Goal: Find contact information: Find contact information

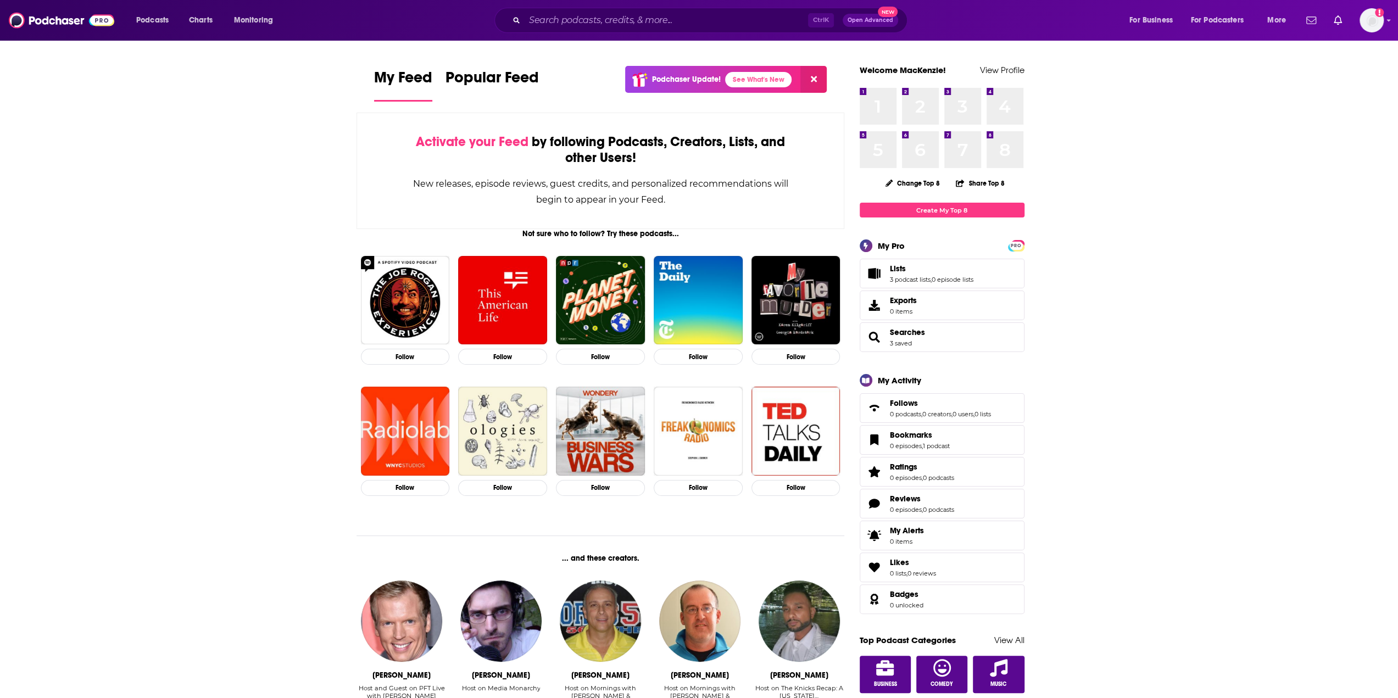
drag, startPoint x: 789, startPoint y: 29, endPoint x: 783, endPoint y: 26, distance: 6.1
click at [789, 29] on div "Ctrl K Open Advanced New" at bounding box center [700, 20] width 413 height 25
click at [772, 20] on input "Search podcasts, credits, & more..." at bounding box center [666, 21] width 283 height 18
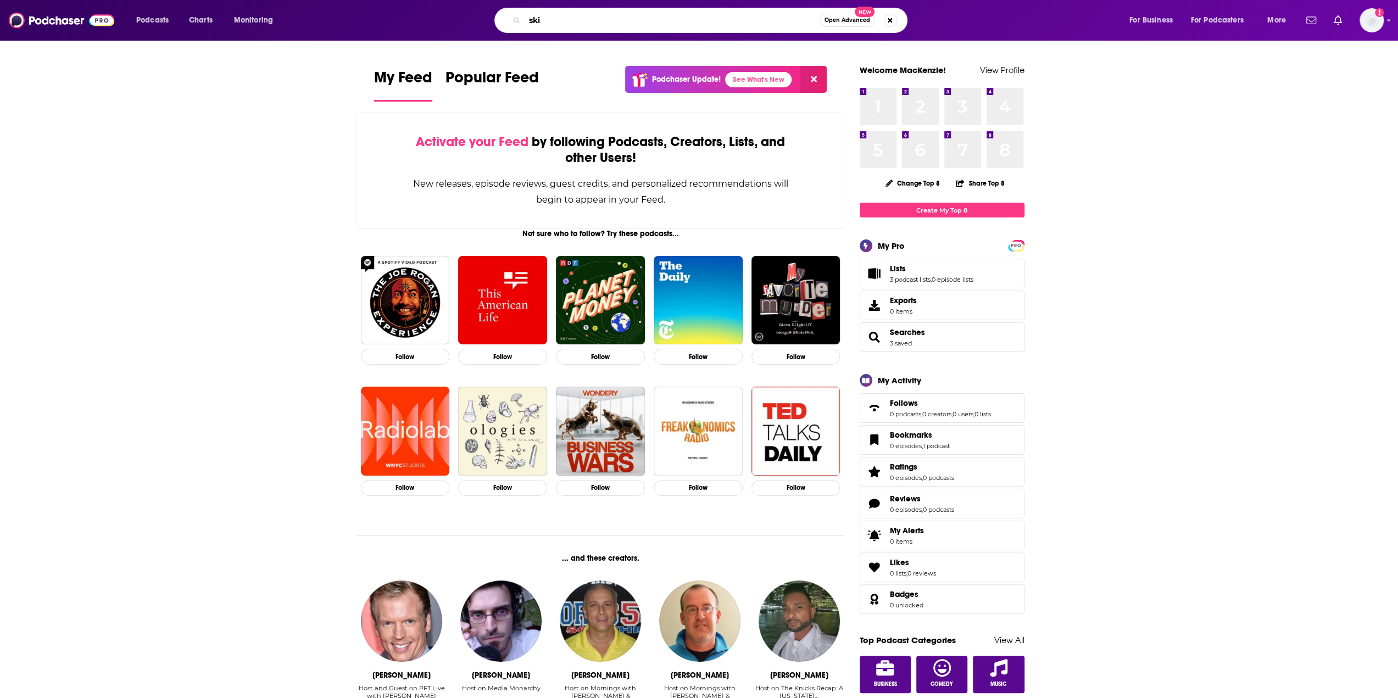
type input "ski"
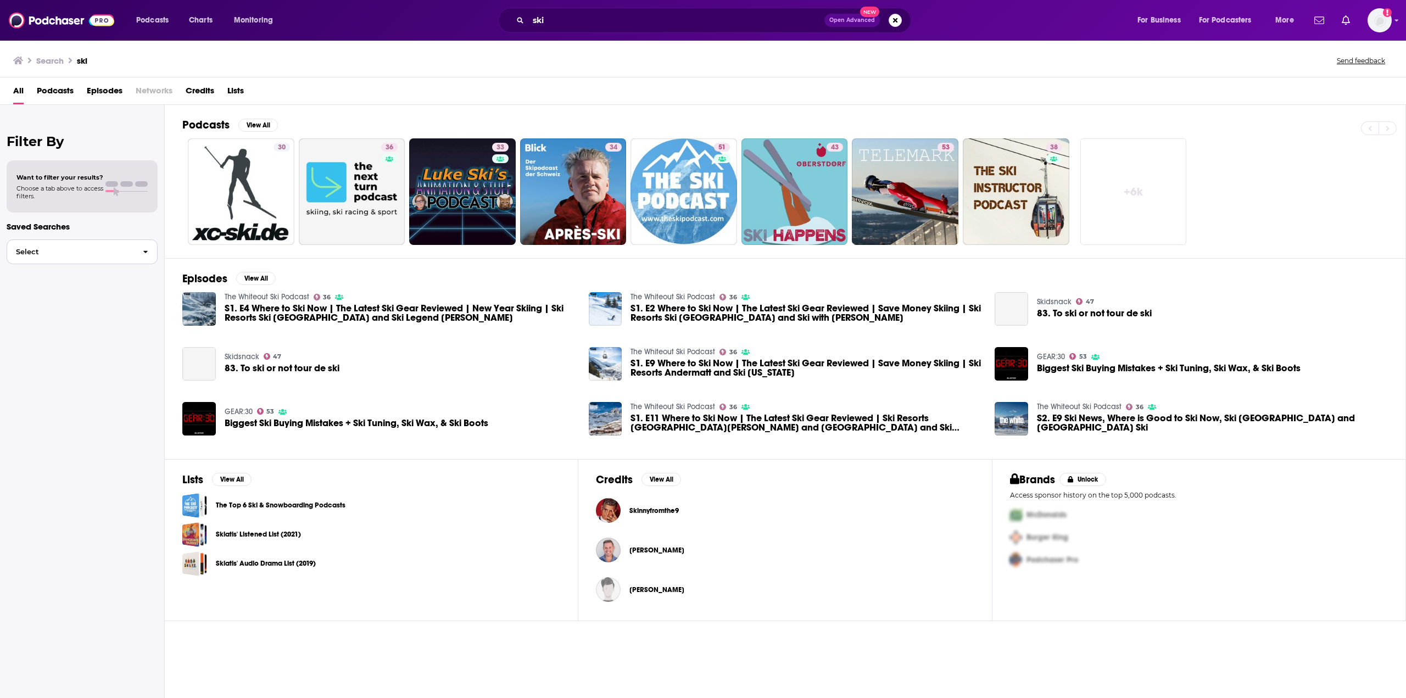
click at [49, 256] on button "Select" at bounding box center [82, 252] width 151 height 25
click at [59, 96] on span "Podcasts" at bounding box center [55, 93] width 37 height 23
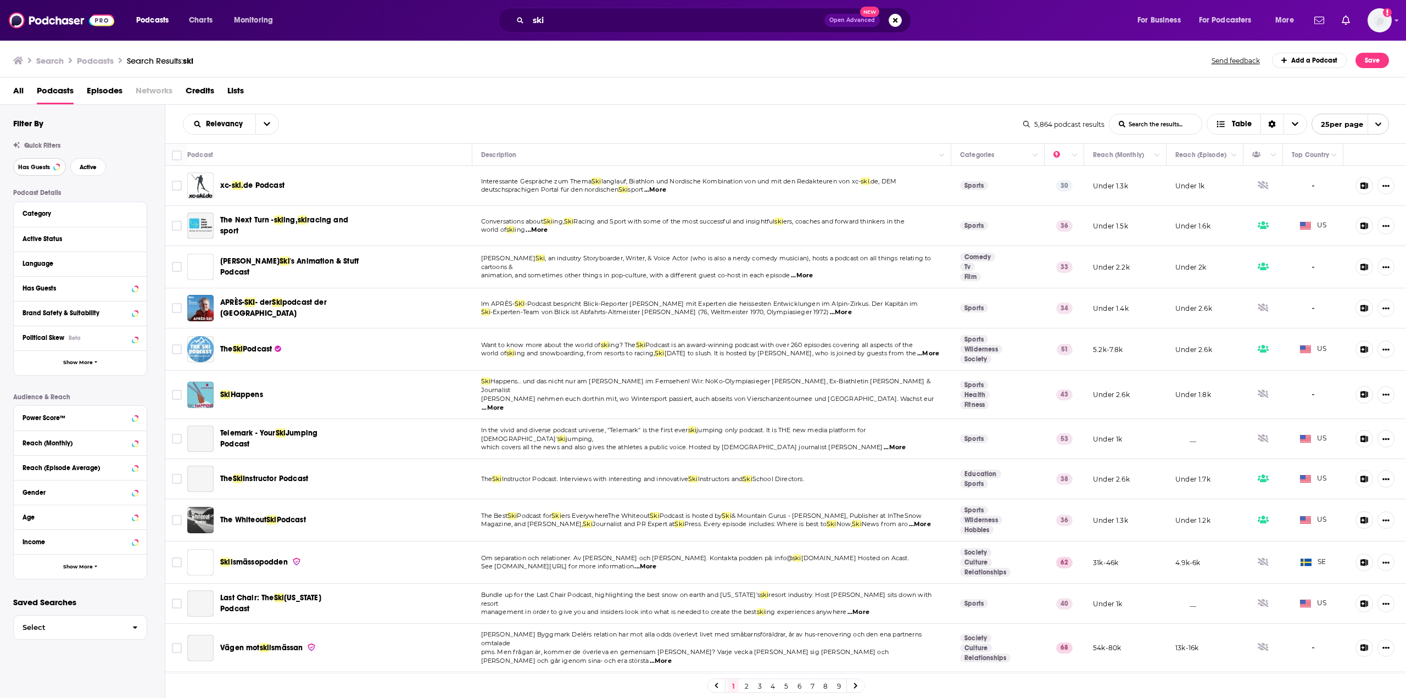
click at [35, 168] on span "Has Guests" at bounding box center [34, 167] width 32 height 6
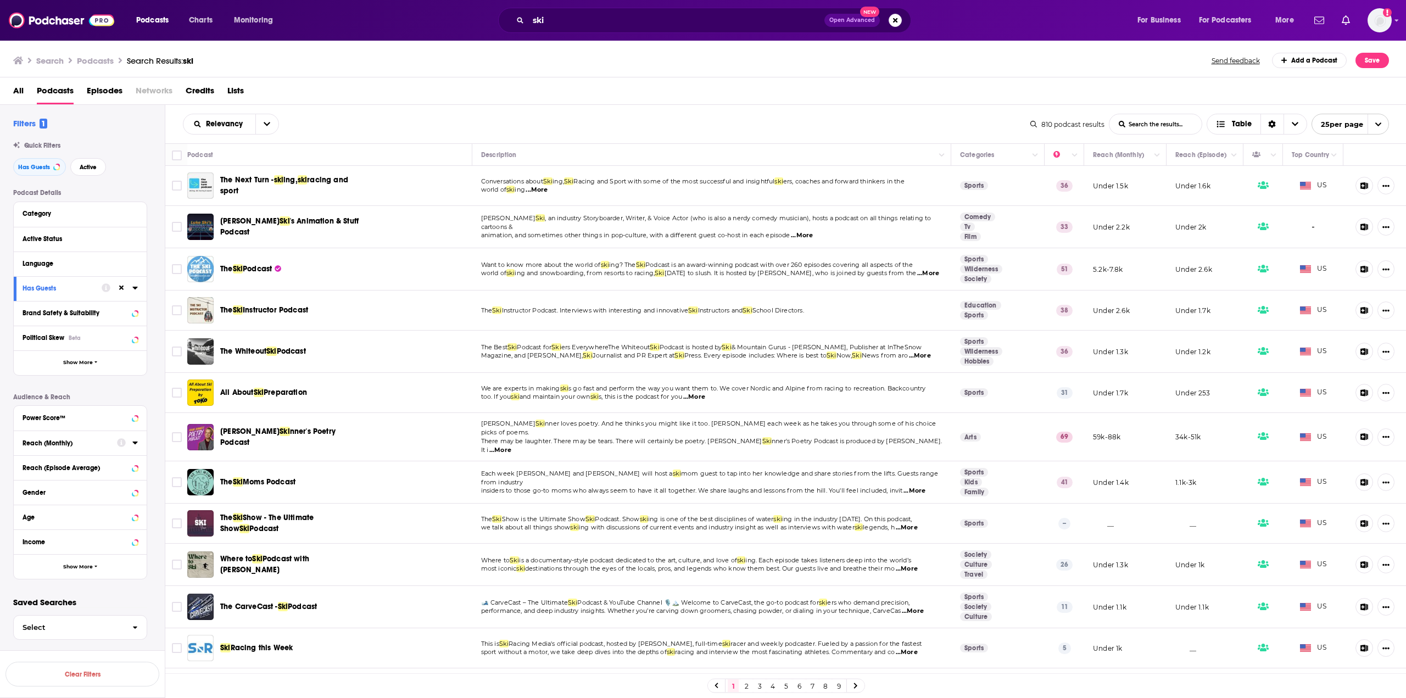
click at [55, 444] on div "Reach (Monthly)" at bounding box center [66, 443] width 87 height 8
click at [48, 463] on input "number" at bounding box center [50, 463] width 55 height 18
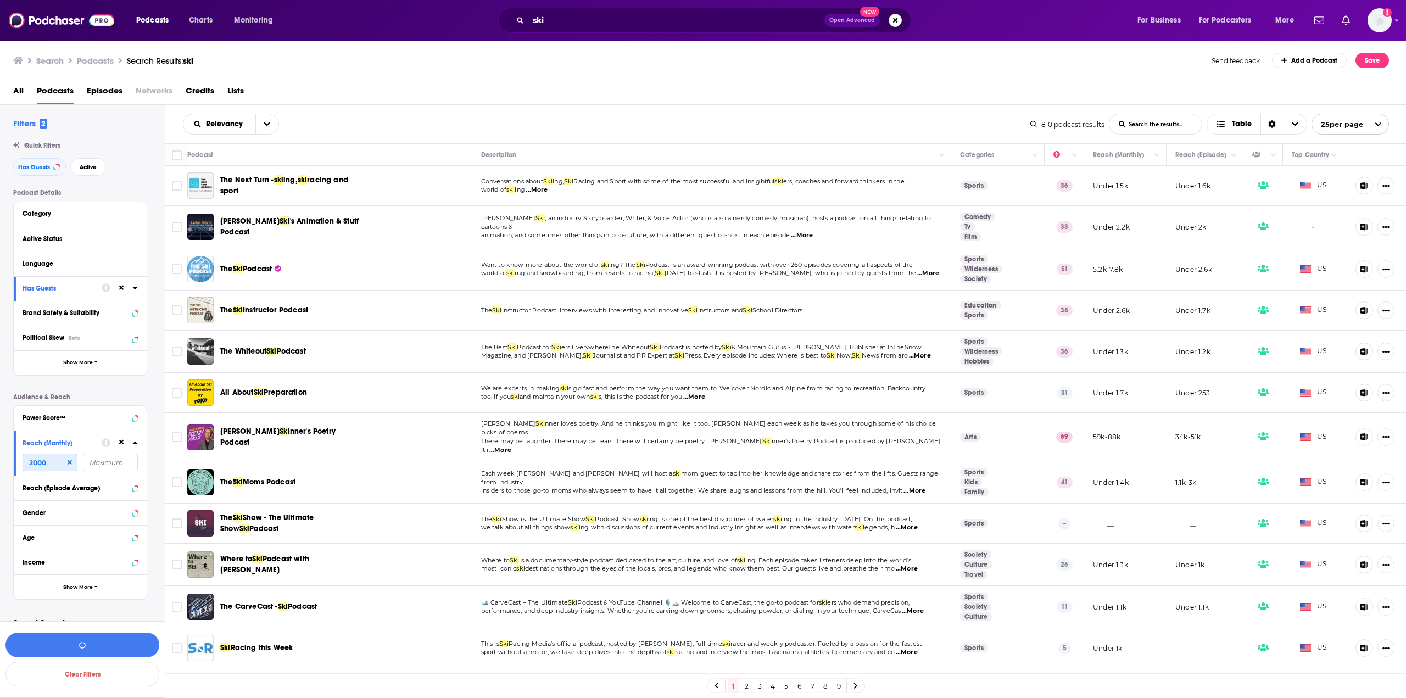
type input "2000"
click at [92, 466] on input "number" at bounding box center [110, 463] width 55 height 18
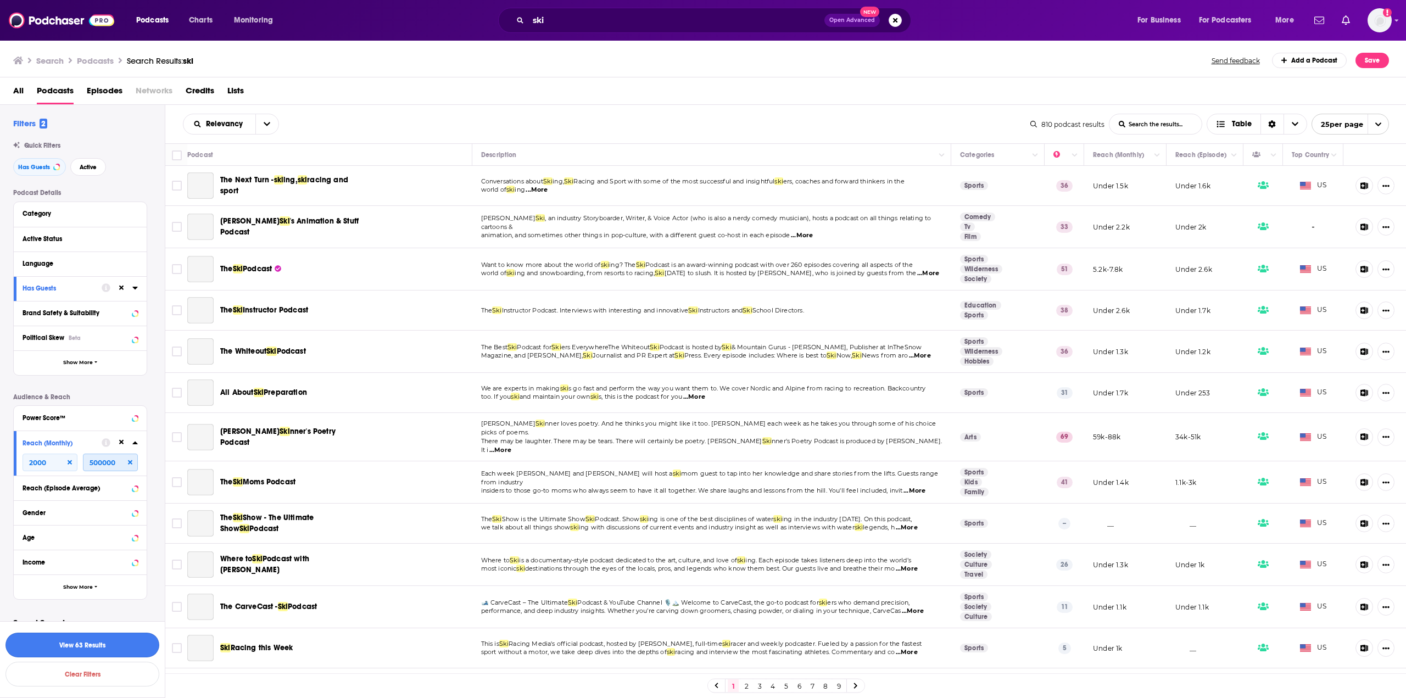
type input "500000"
click at [84, 648] on button "View 63 Results" at bounding box center [82, 645] width 154 height 25
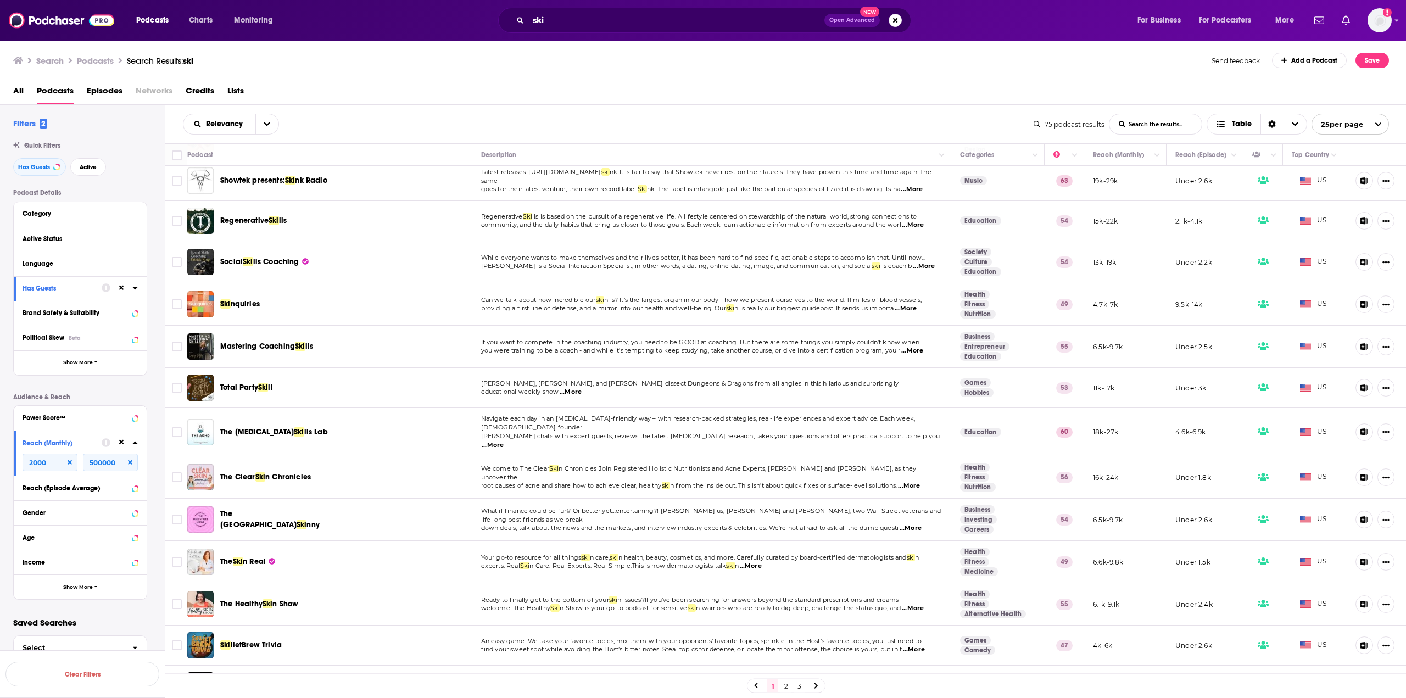
scroll to position [522, 0]
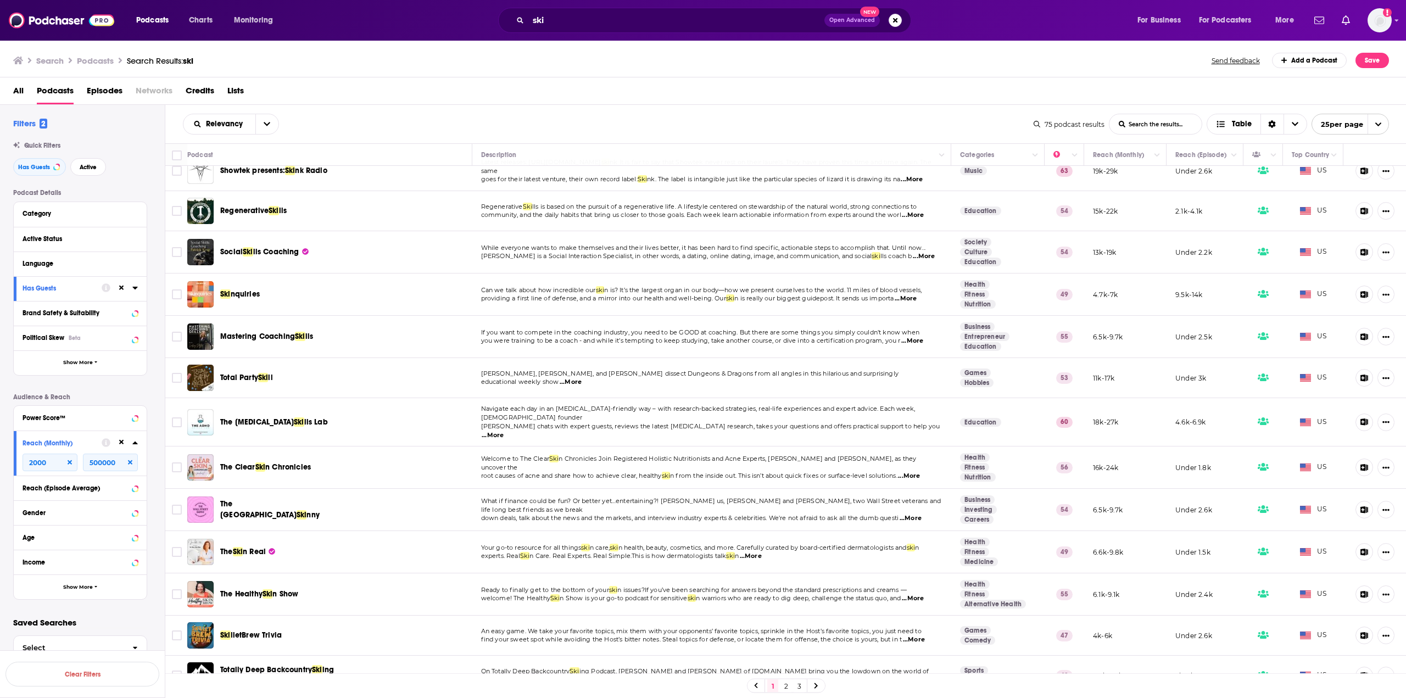
click at [787, 689] on link "2" at bounding box center [786, 686] width 11 height 13
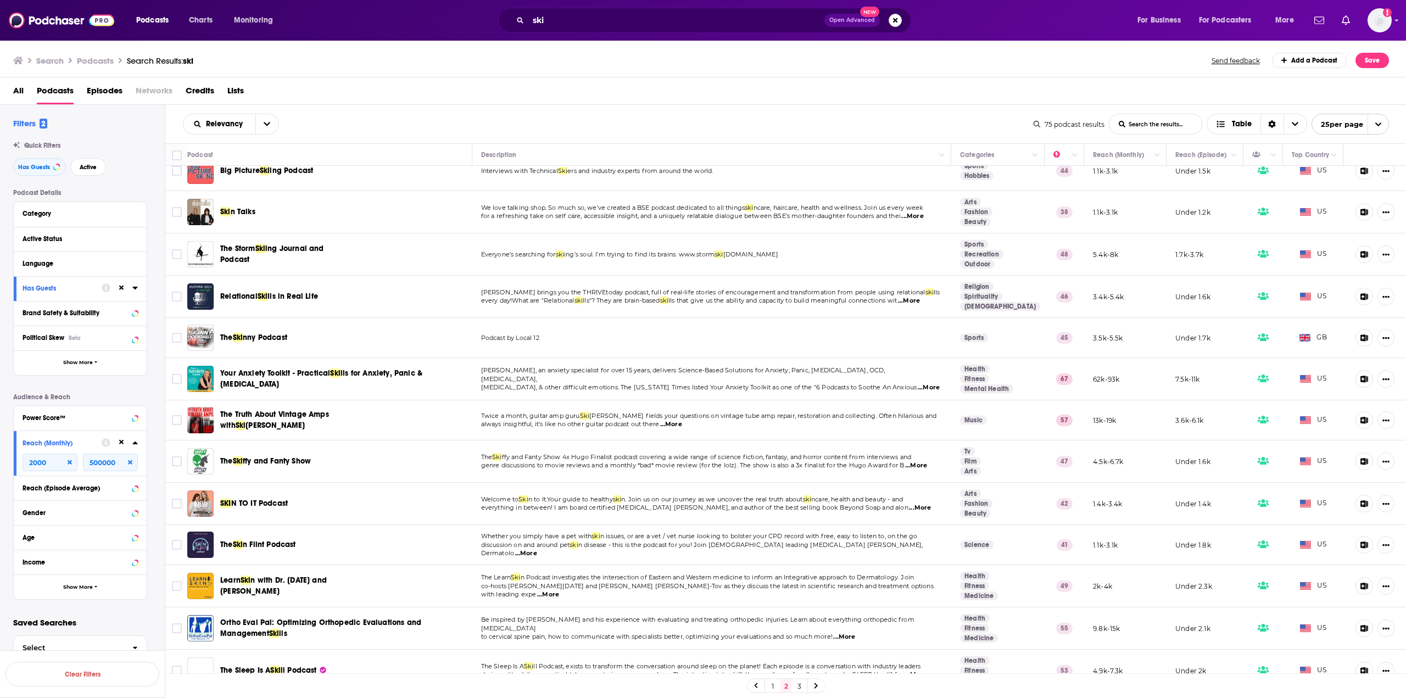
scroll to position [531, 0]
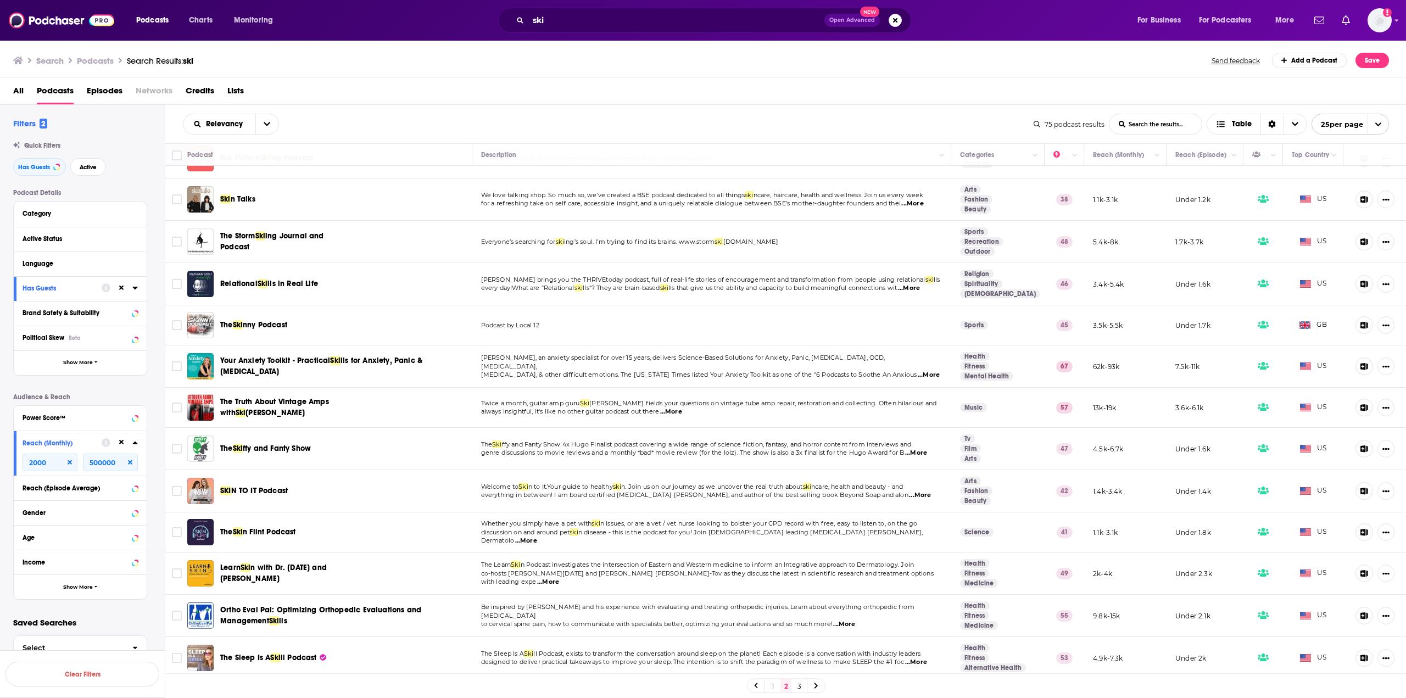
click at [801, 684] on link "3" at bounding box center [799, 686] width 11 height 13
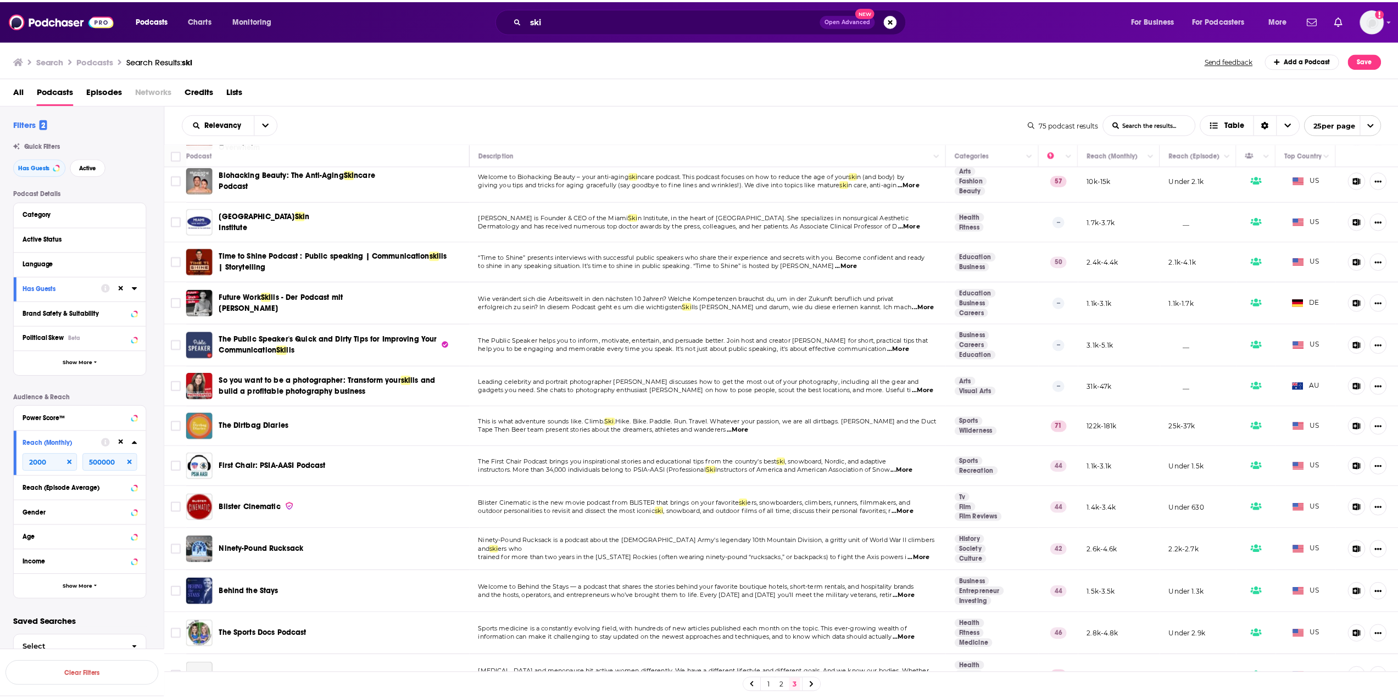
scroll to position [537, 0]
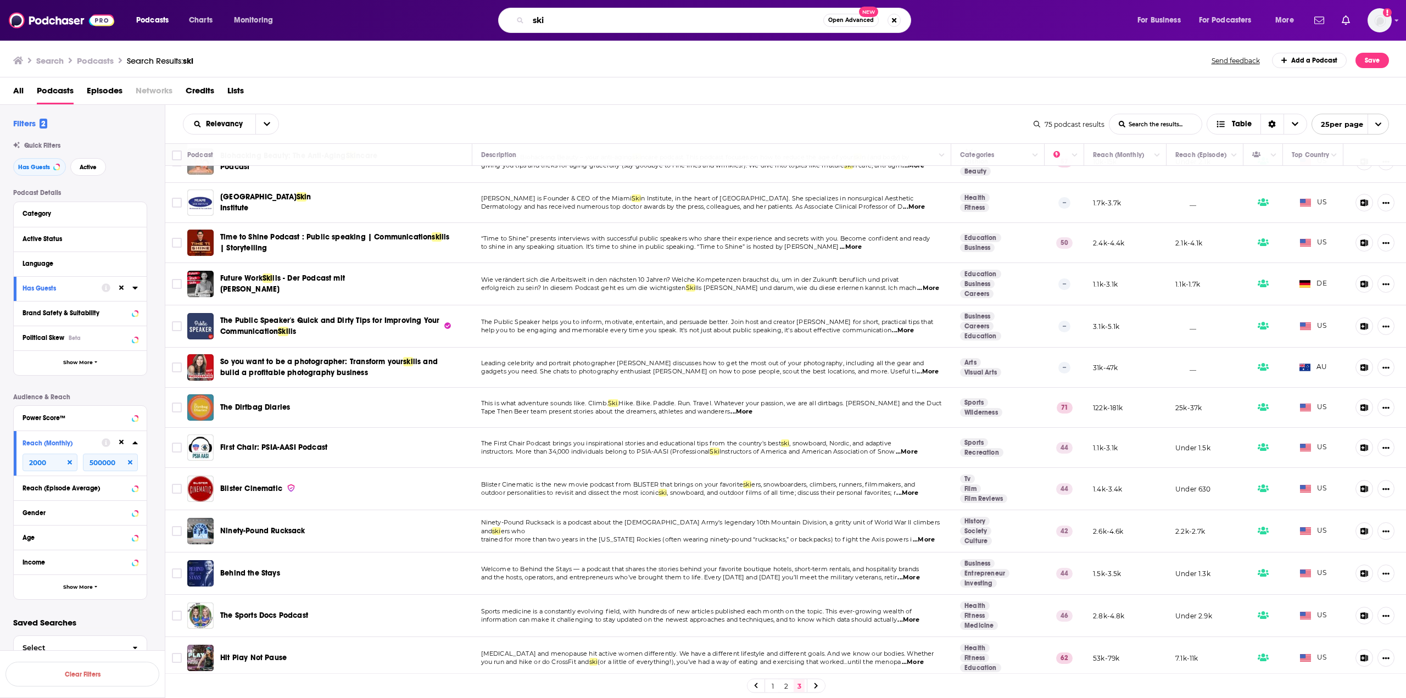
click at [591, 12] on input "ski" at bounding box center [675, 21] width 295 height 18
drag, startPoint x: 567, startPoint y: 19, endPoint x: 500, endPoint y: 19, distance: 67.0
click at [500, 19] on div "ski Open Advanced New" at bounding box center [704, 20] width 413 height 25
type input "how does she do it"
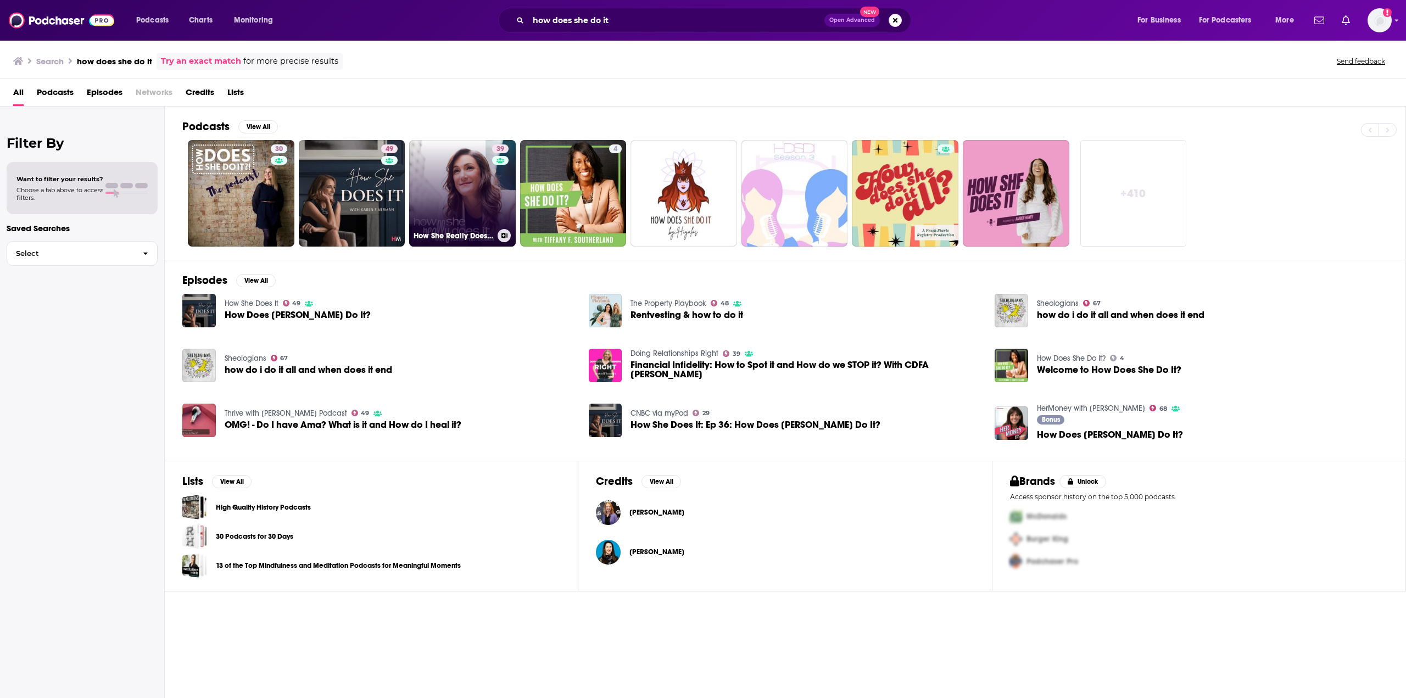
click at [461, 152] on link "39 How She Really Does It" at bounding box center [462, 193] width 107 height 107
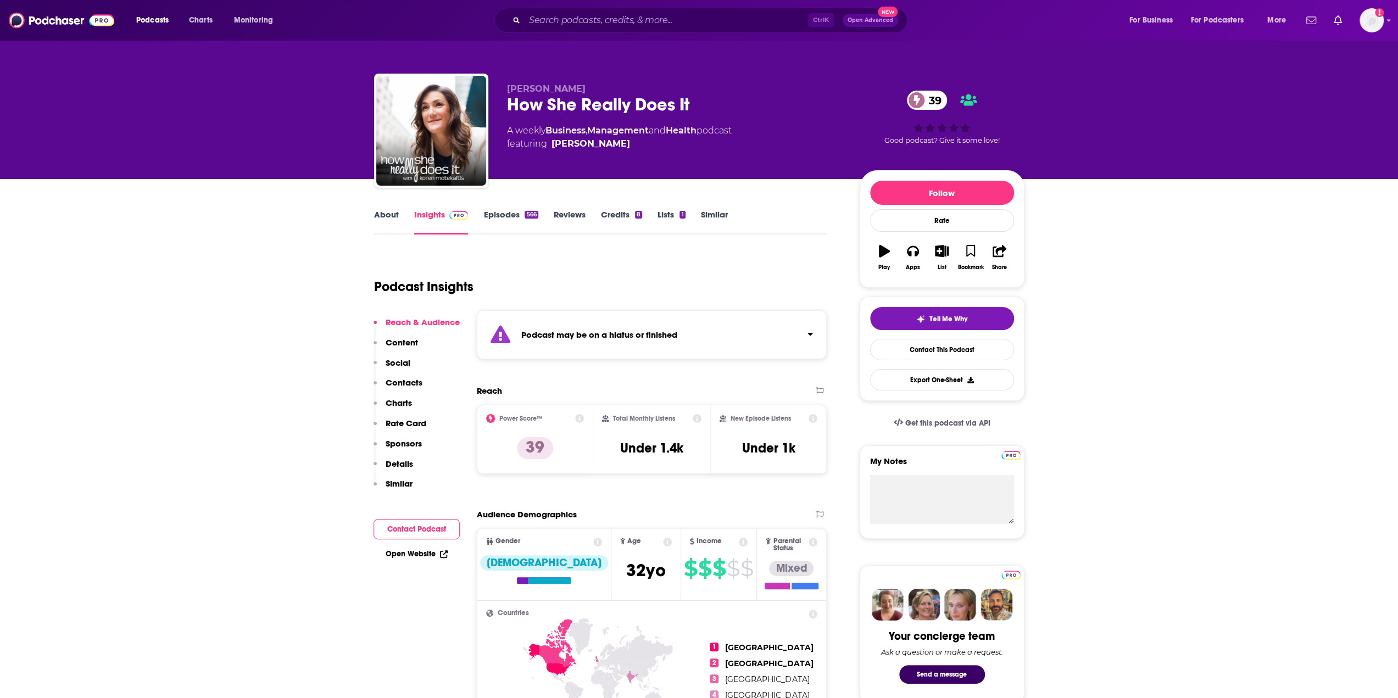
click at [660, 326] on div "Podcast may be on a hiatus or finished" at bounding box center [652, 334] width 350 height 49
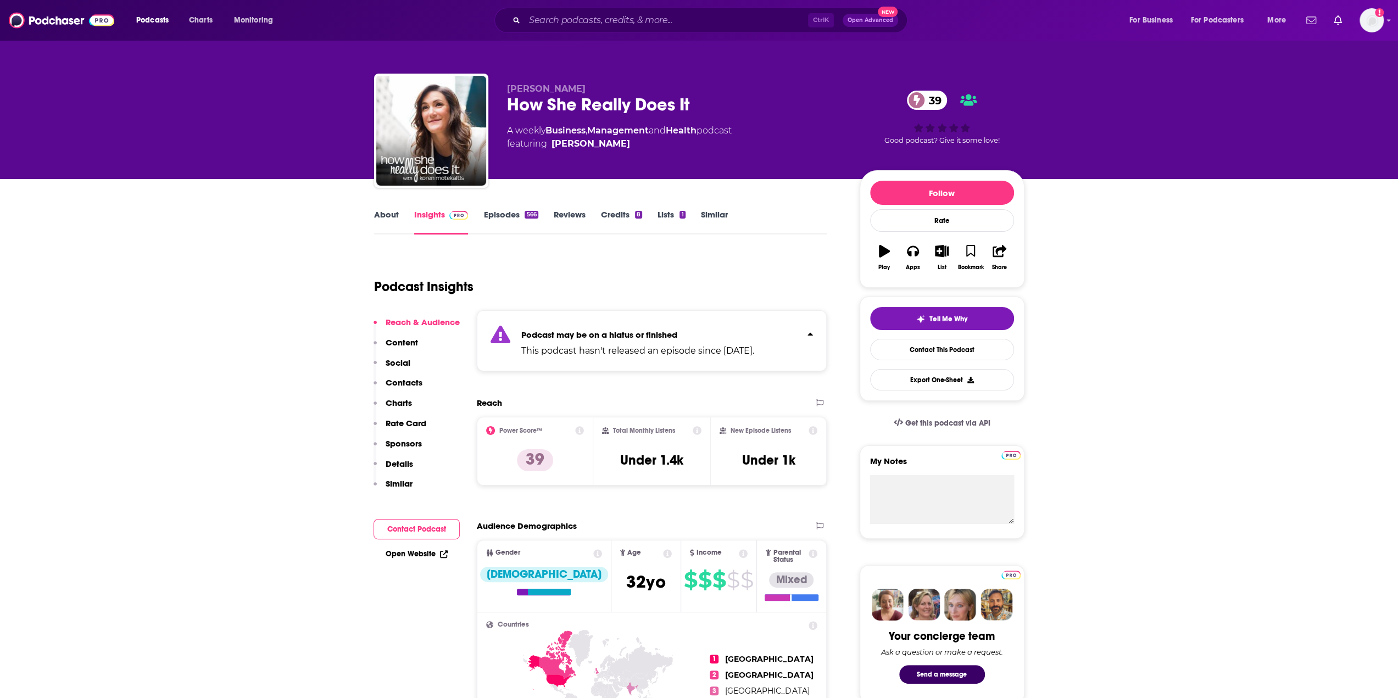
click at [660, 326] on div "Podcast may be on a hiatus or finished This podcast hasn't released an episode …" at bounding box center [637, 341] width 233 height 34
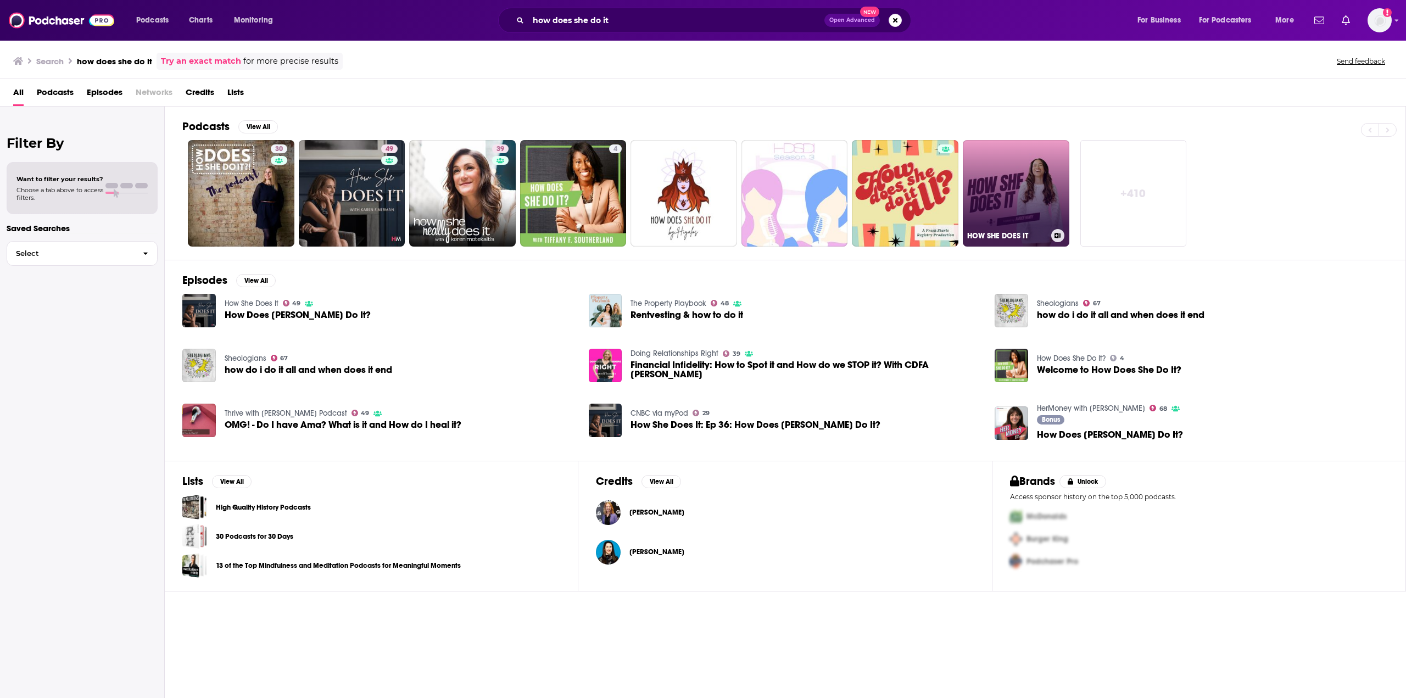
click at [1038, 181] on link "HOW SHE DOES IT" at bounding box center [1016, 193] width 107 height 107
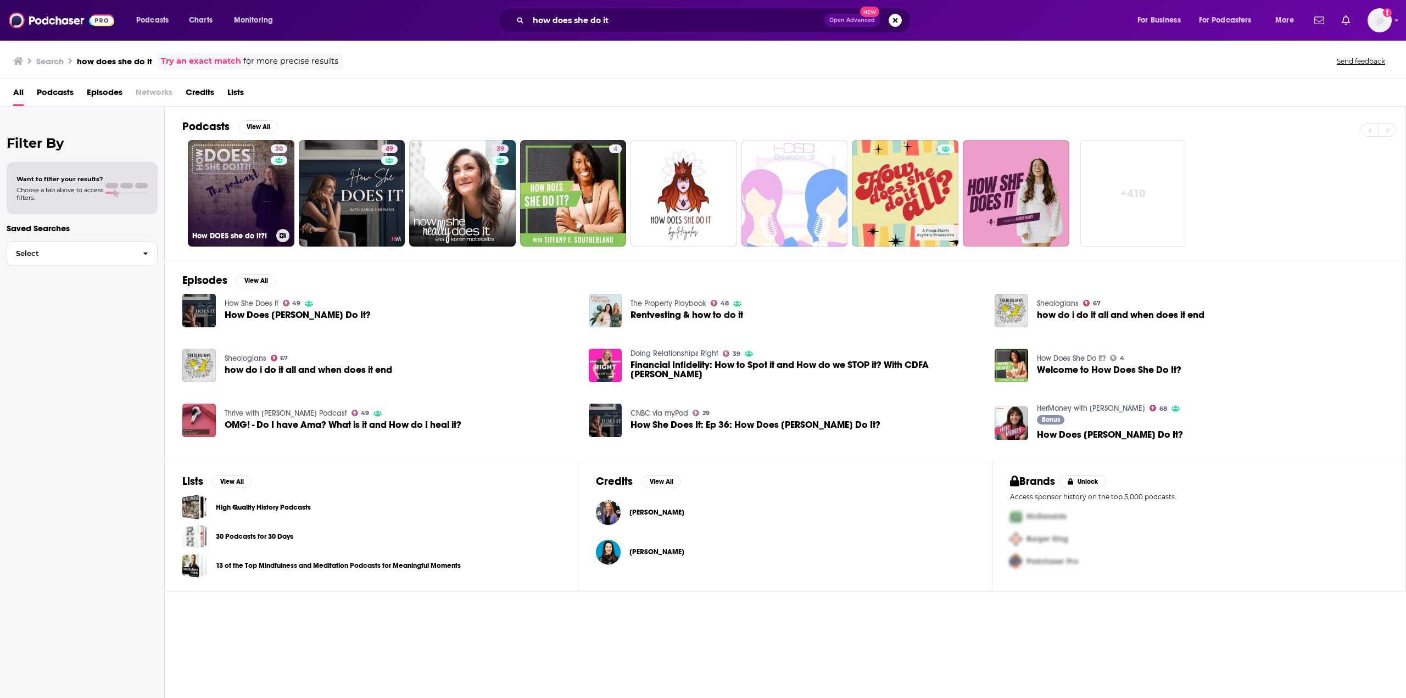
click at [254, 205] on link "30 How DOES she do it?!" at bounding box center [241, 193] width 107 height 107
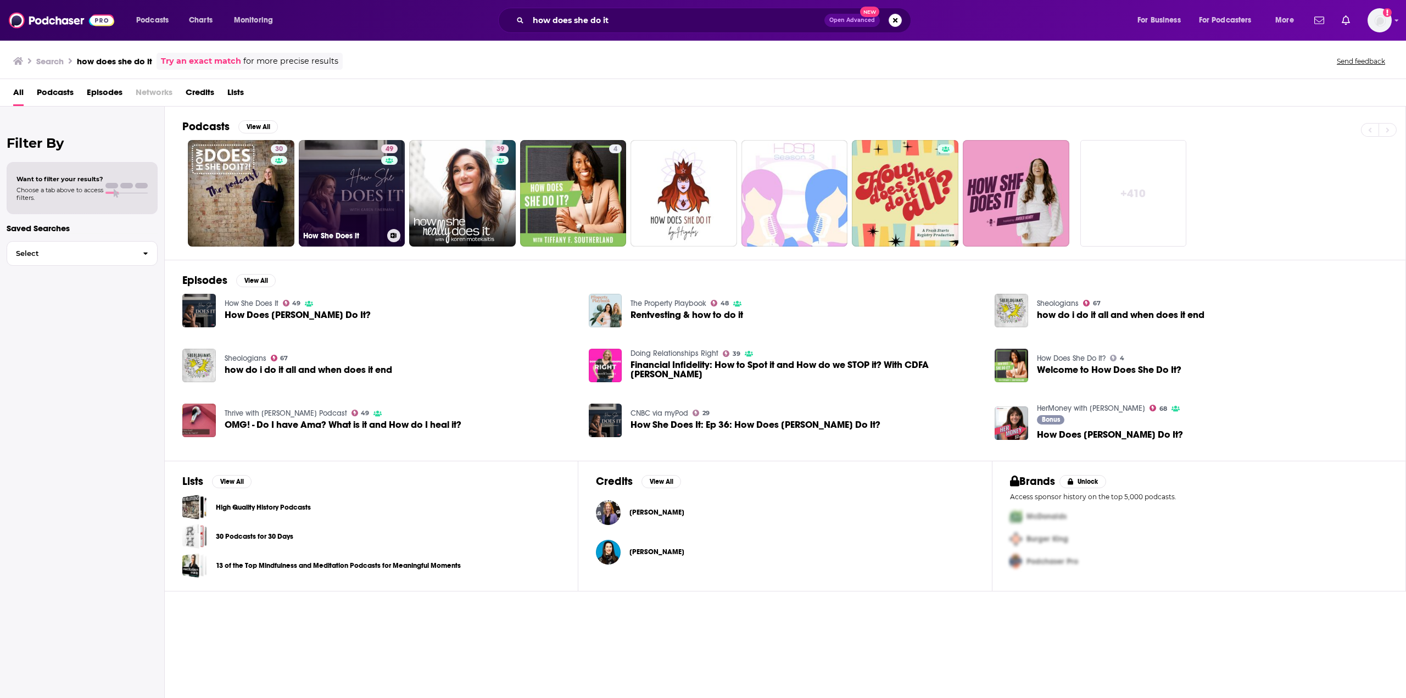
click at [356, 192] on link "49 How She Does It" at bounding box center [352, 193] width 107 height 107
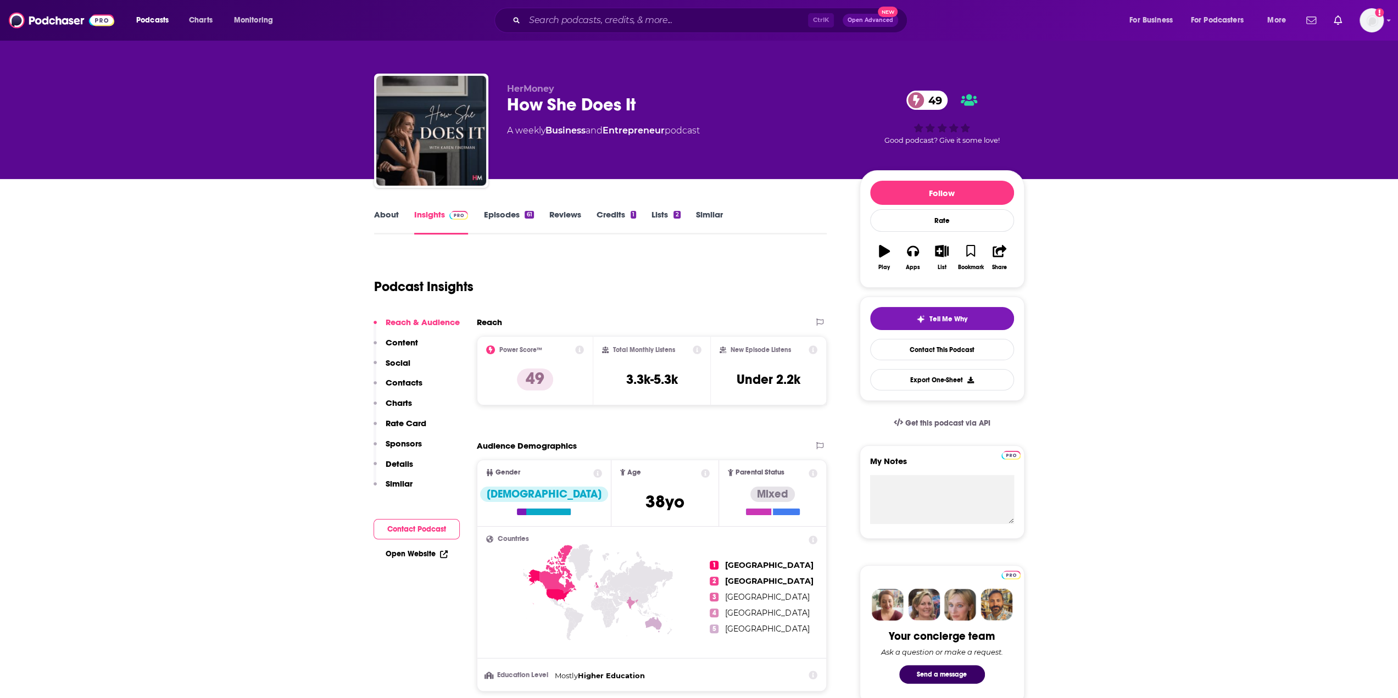
click at [391, 214] on link "About" at bounding box center [386, 221] width 25 height 25
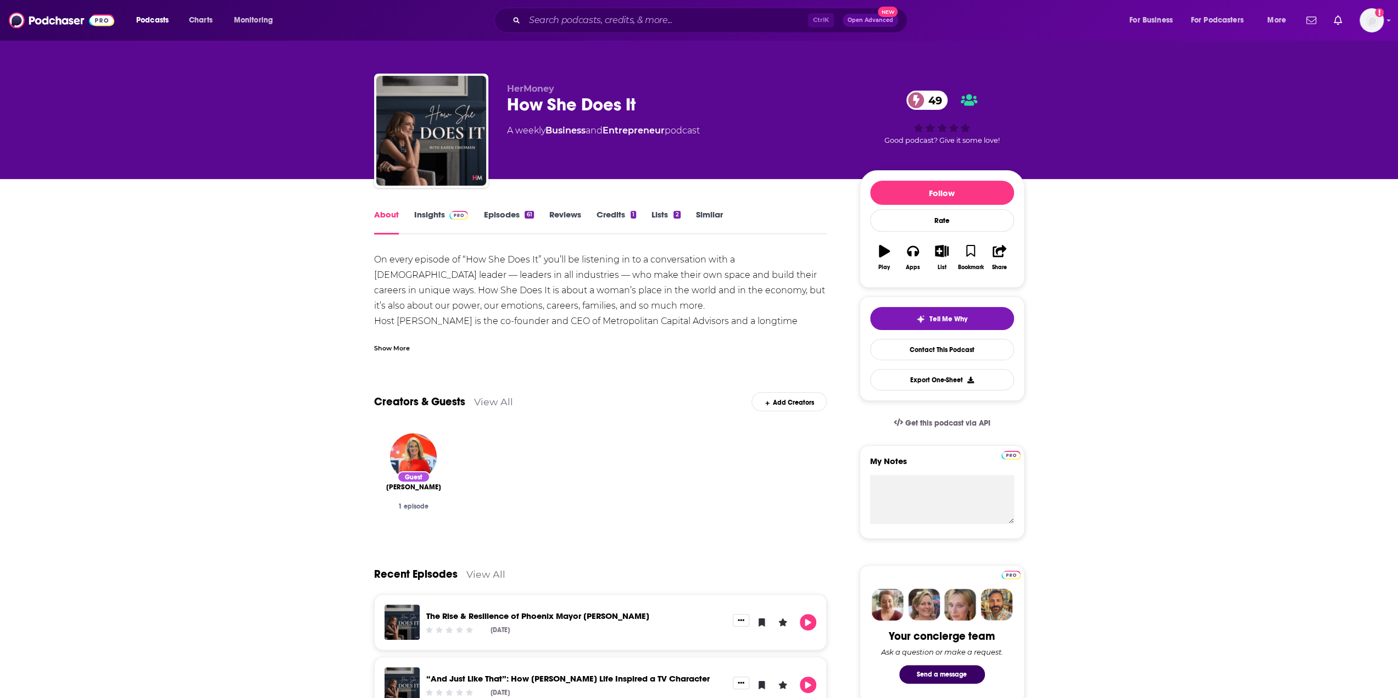
click at [400, 350] on div "Show More" at bounding box center [392, 347] width 36 height 10
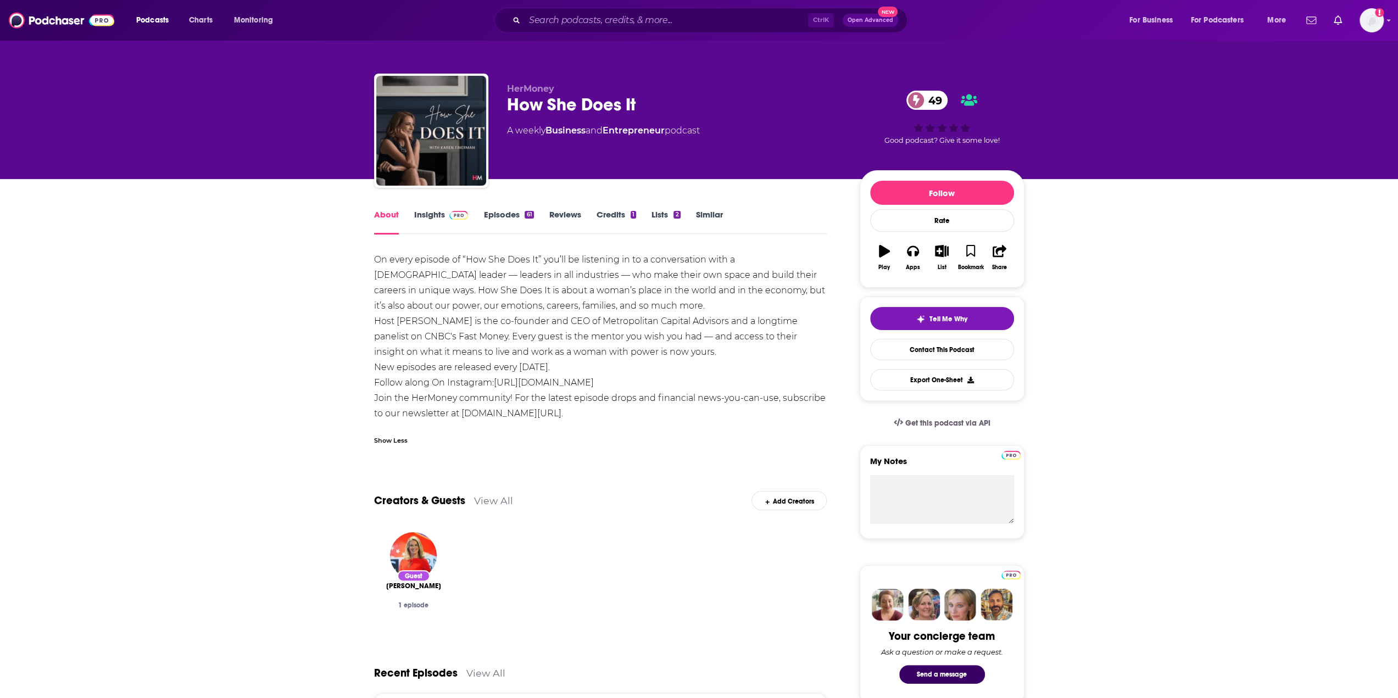
click at [687, 339] on div "On every episode of “How She Does It” you’ll be listening in to a conversation …" at bounding box center [600, 336] width 453 height 169
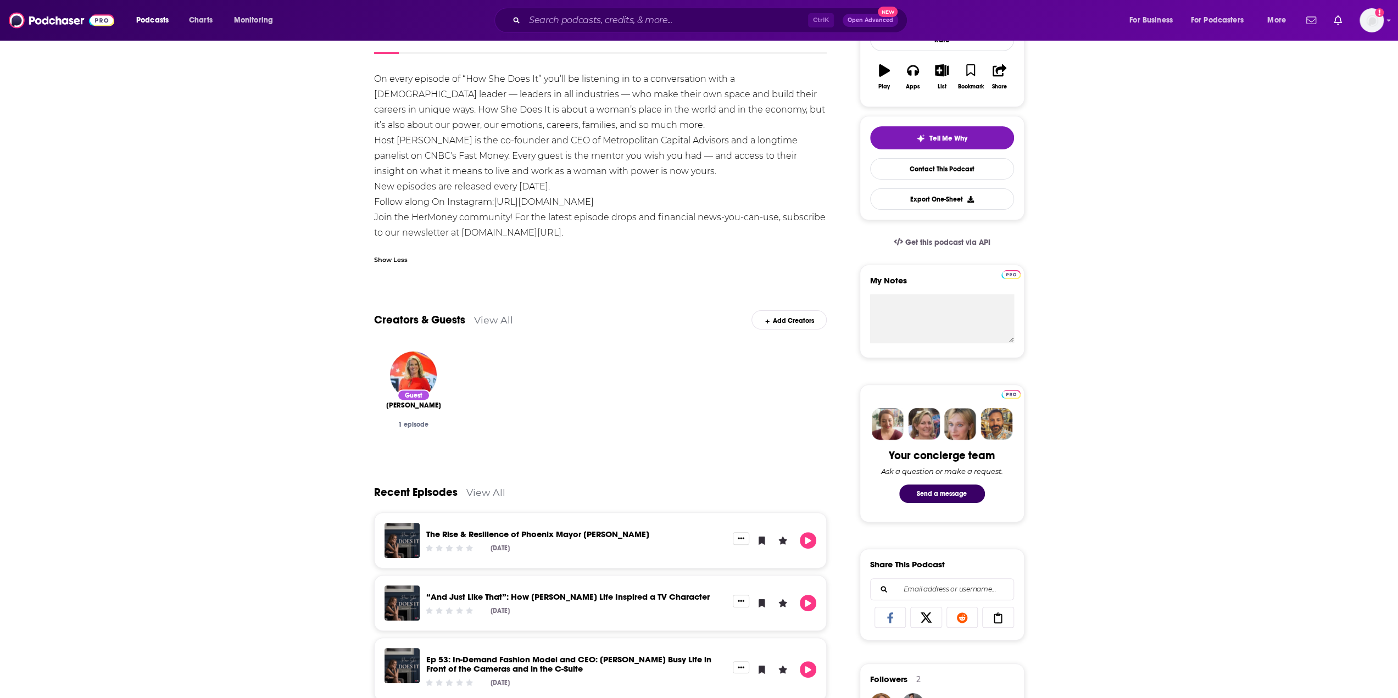
scroll to position [71, 0]
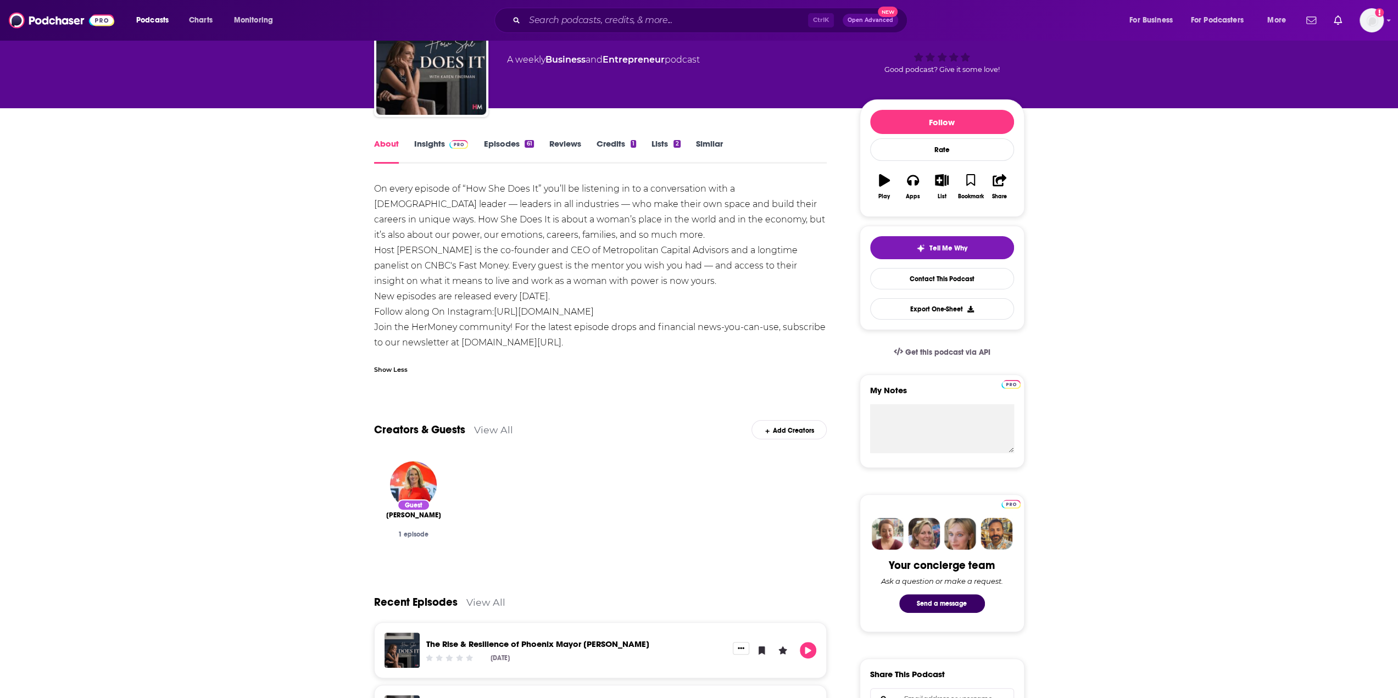
click at [430, 146] on link "Insights" at bounding box center [441, 150] width 54 height 25
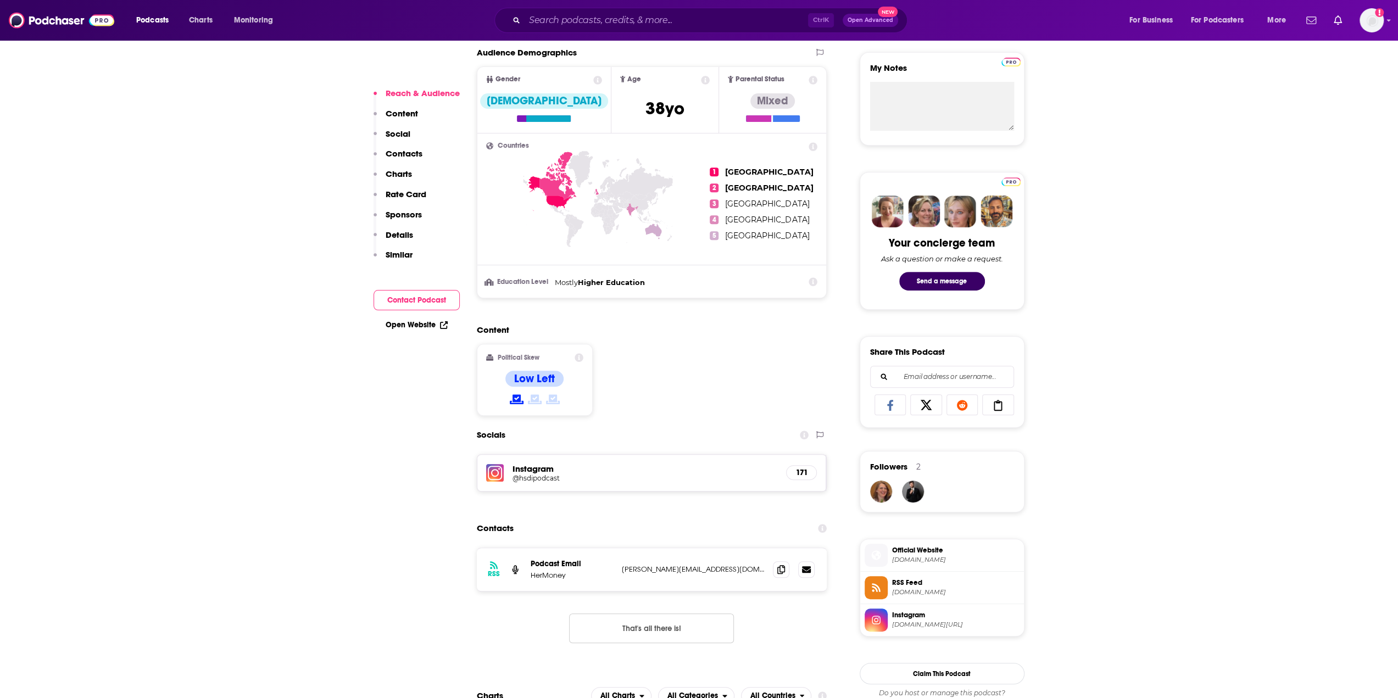
scroll to position [494, 0]
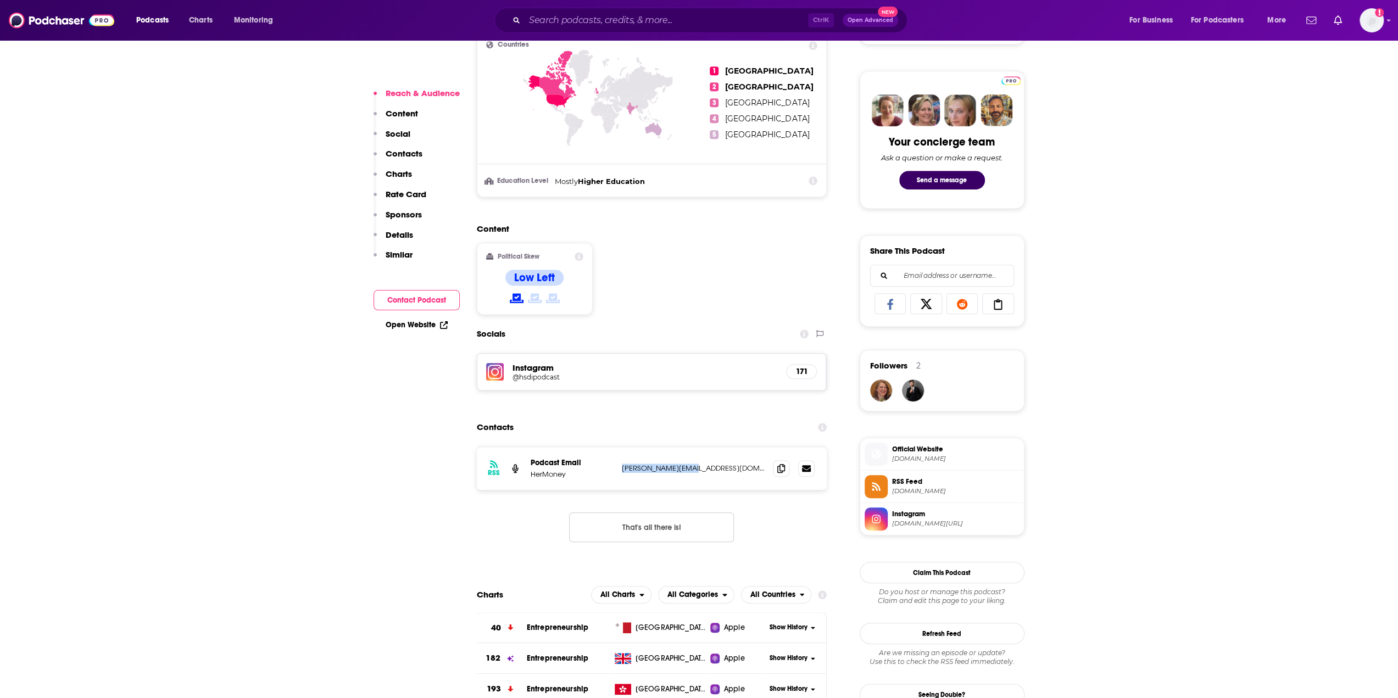
drag, startPoint x: 706, startPoint y: 472, endPoint x: 617, endPoint y: 465, distance: 88.7
click at [617, 465] on div "RSS Podcast Email HerMoney haley@hermoney.com haley@hermoney.com" at bounding box center [652, 468] width 350 height 43
copy p "haley@hermoney.com"
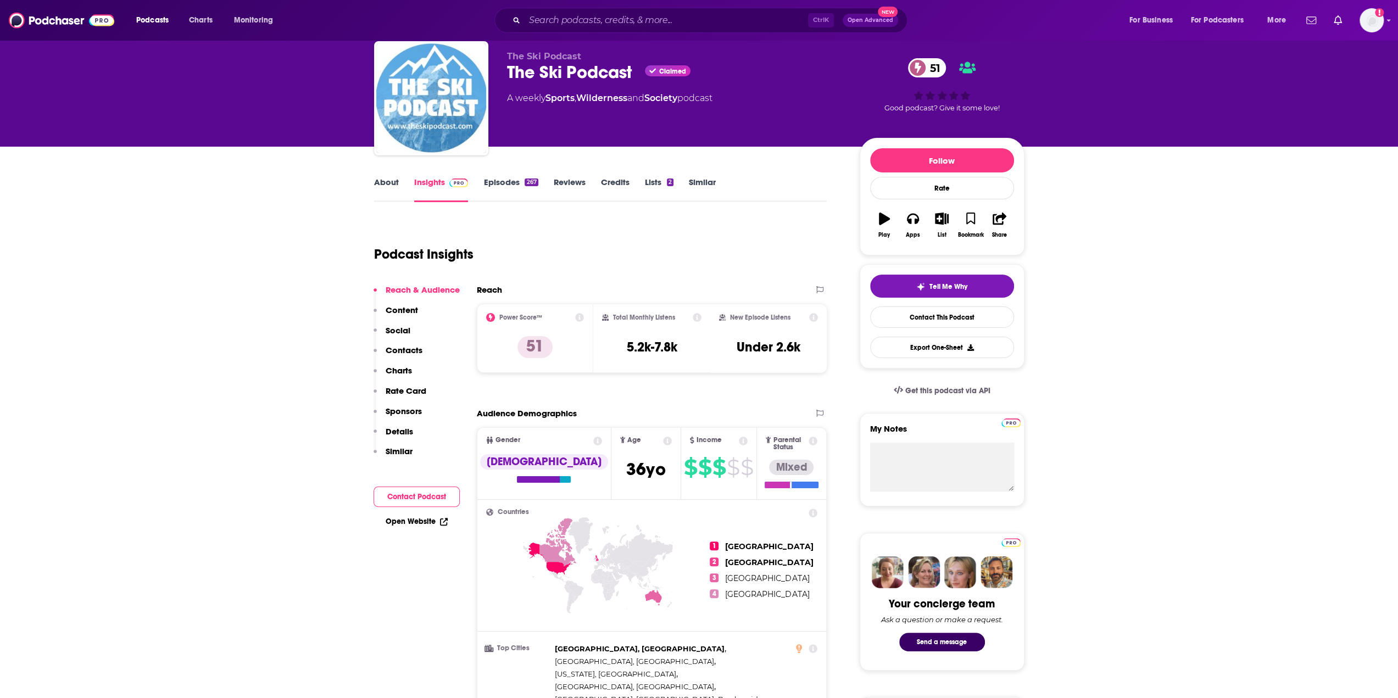
scroll to position [55, 0]
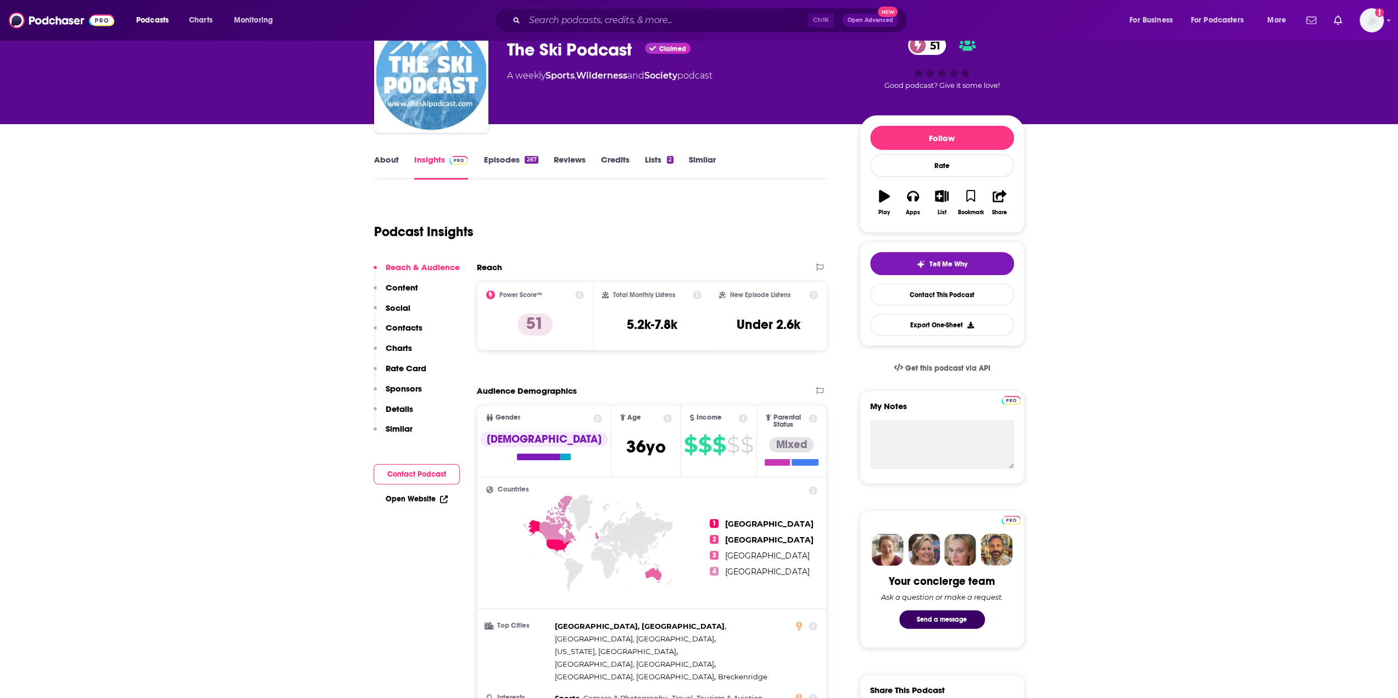
click at [383, 159] on link "About" at bounding box center [386, 166] width 25 height 25
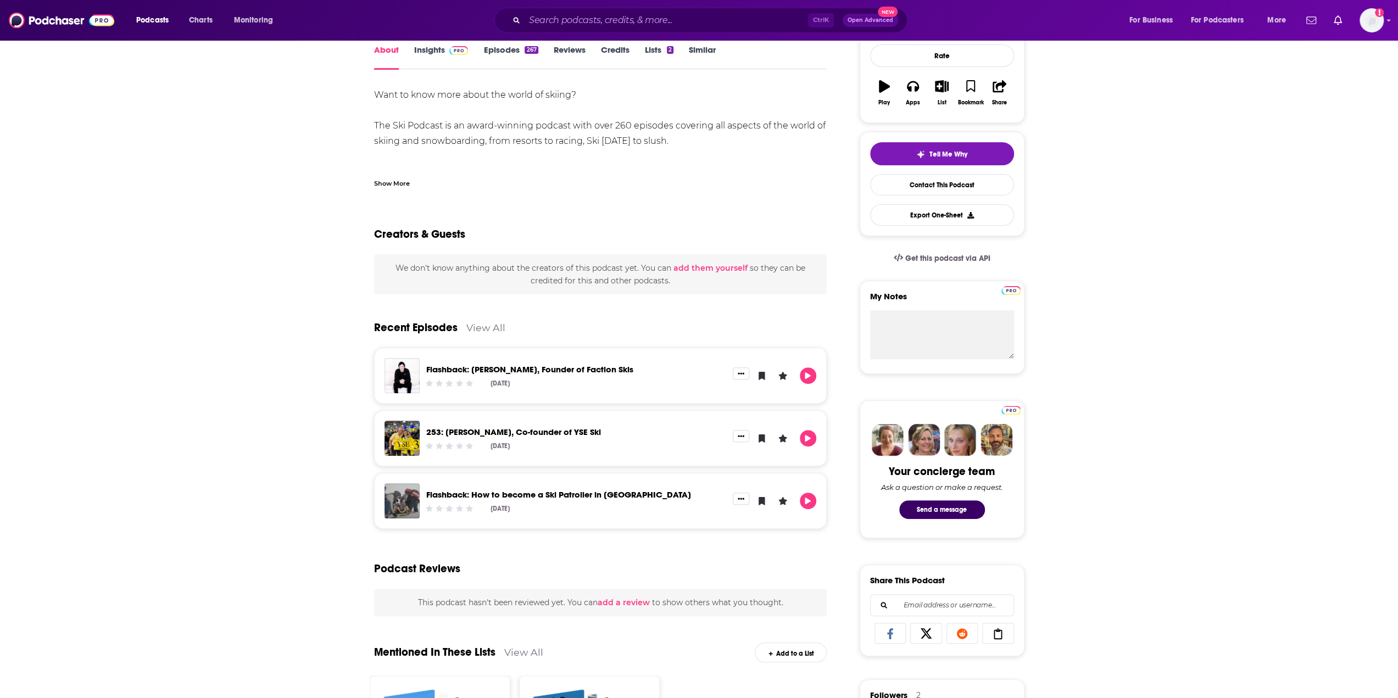
scroll to position [110, 0]
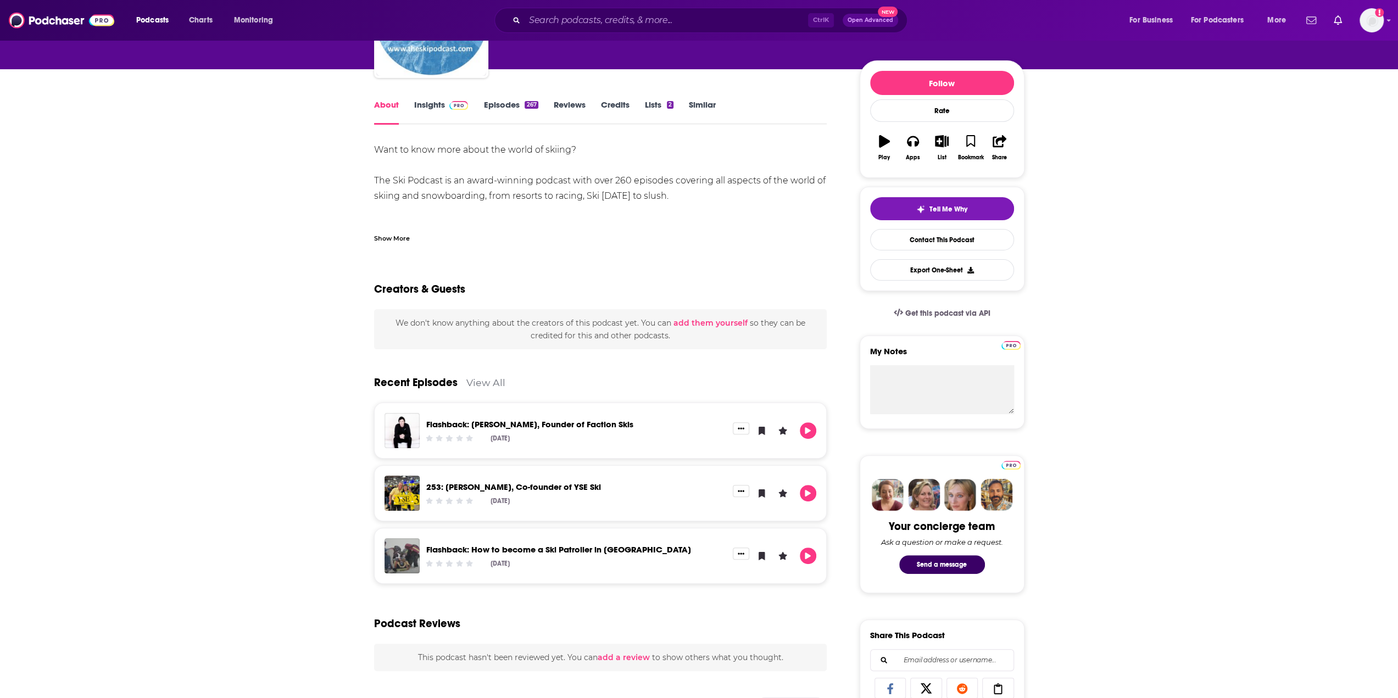
click at [439, 107] on link "Insights" at bounding box center [441, 111] width 54 height 25
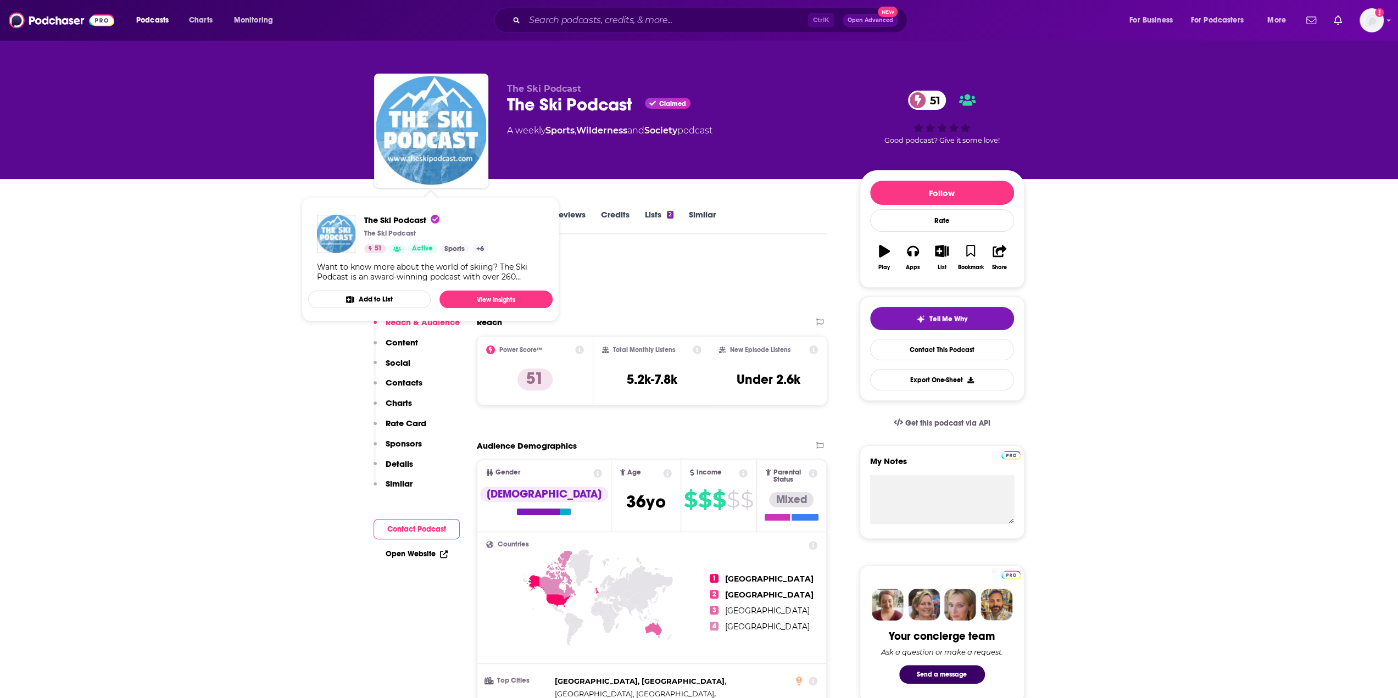
click at [781, 213] on div "About Insights Episodes 267 Reviews Credits Lists 2 Similar" at bounding box center [600, 221] width 453 height 27
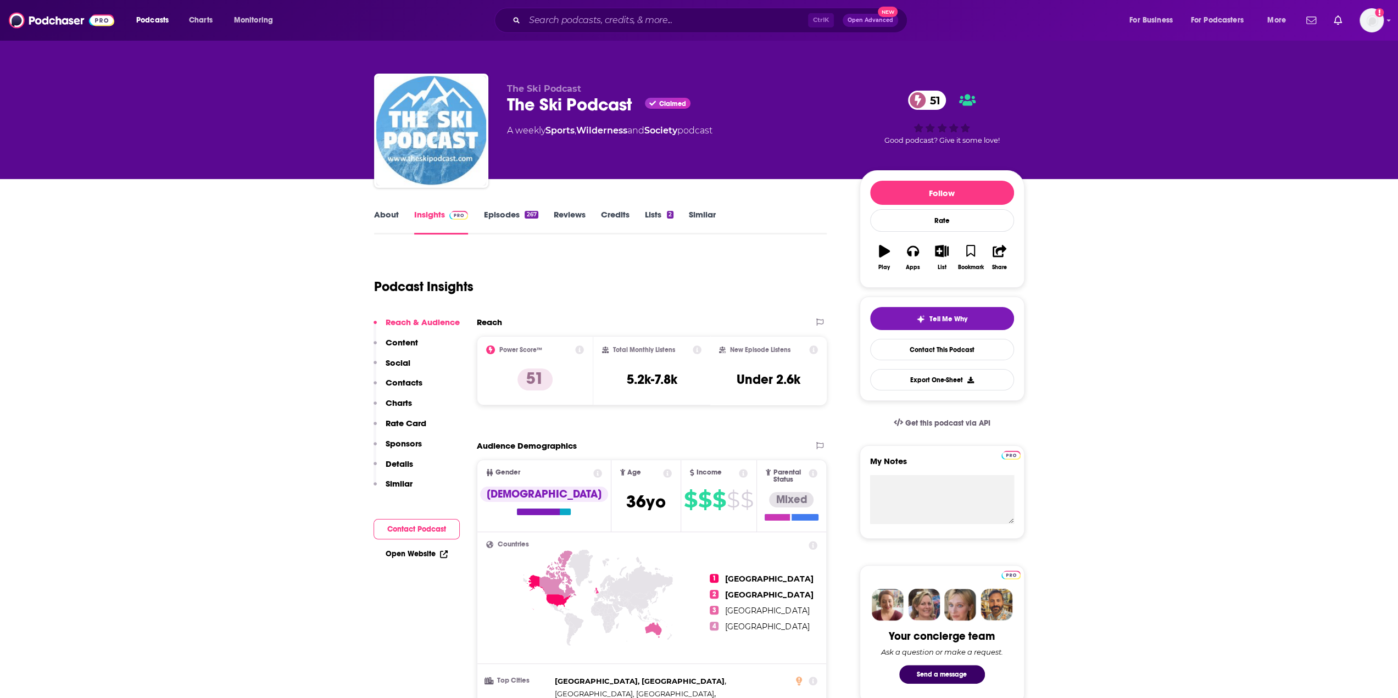
click at [380, 216] on link "About" at bounding box center [386, 221] width 25 height 25
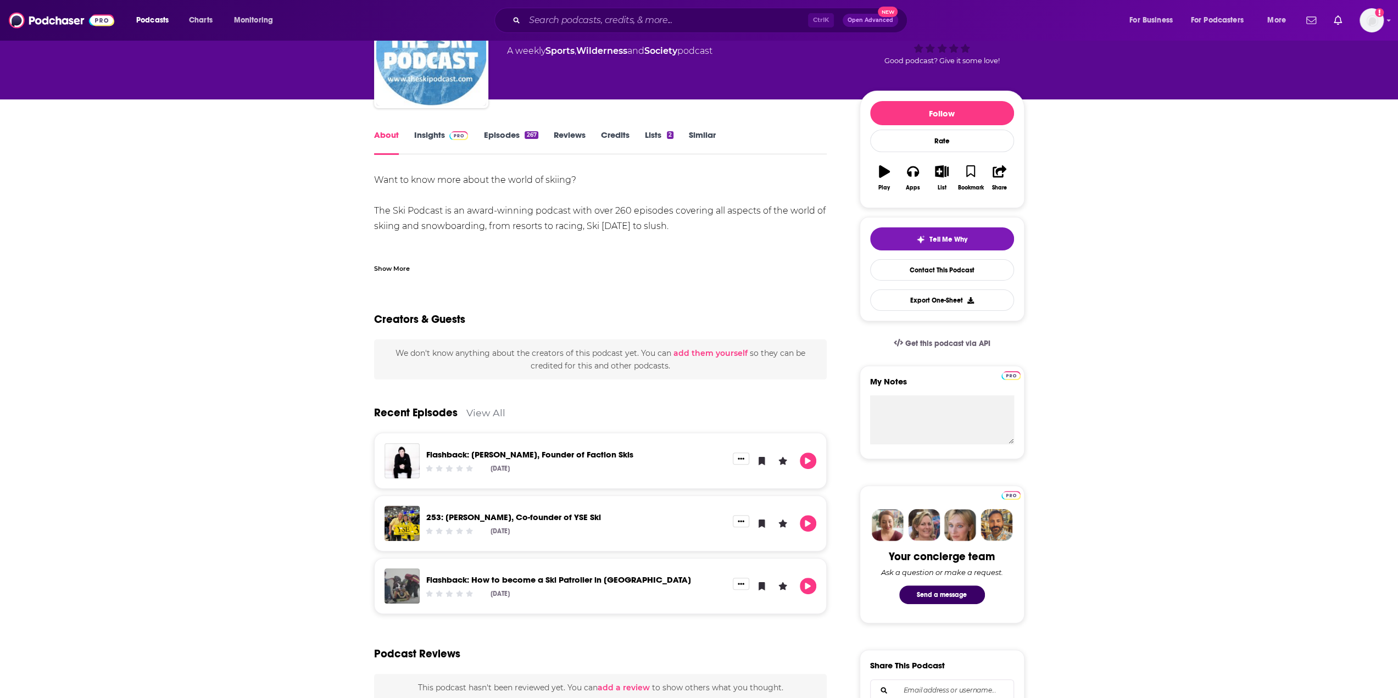
scroll to position [22, 0]
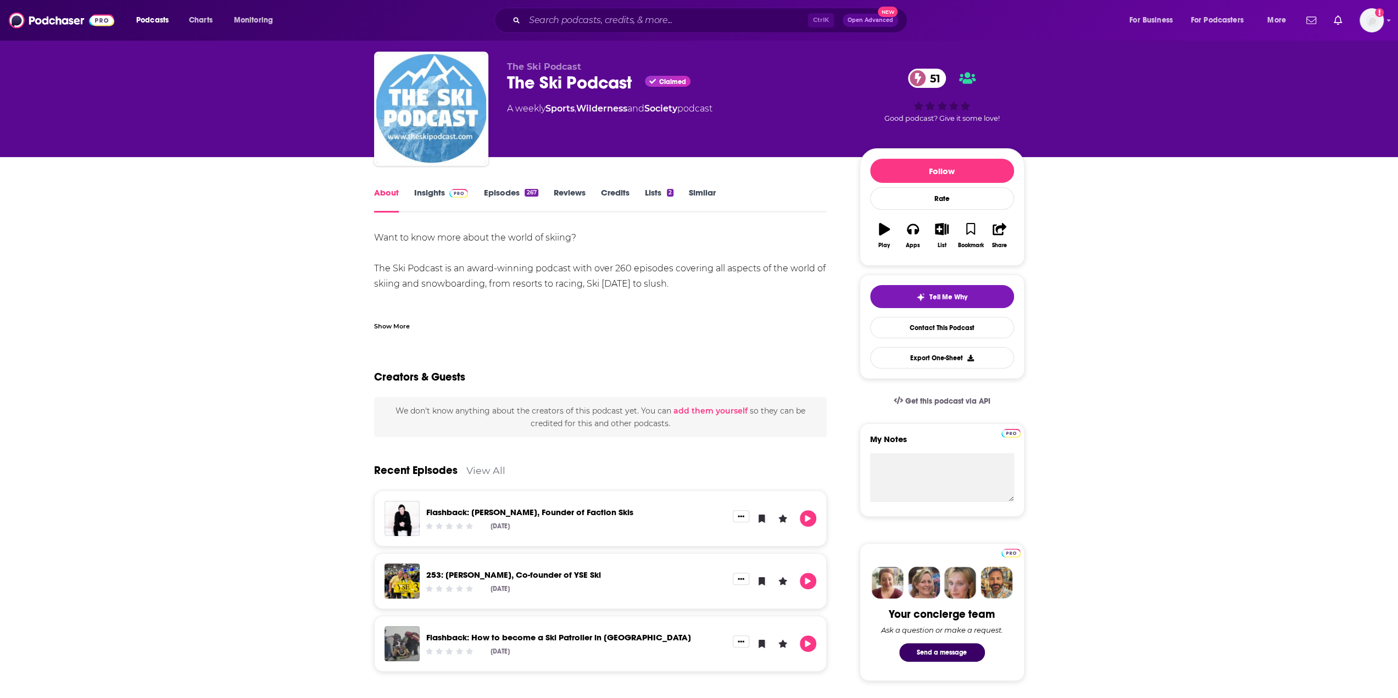
click at [424, 195] on link "Insights" at bounding box center [441, 199] width 54 height 25
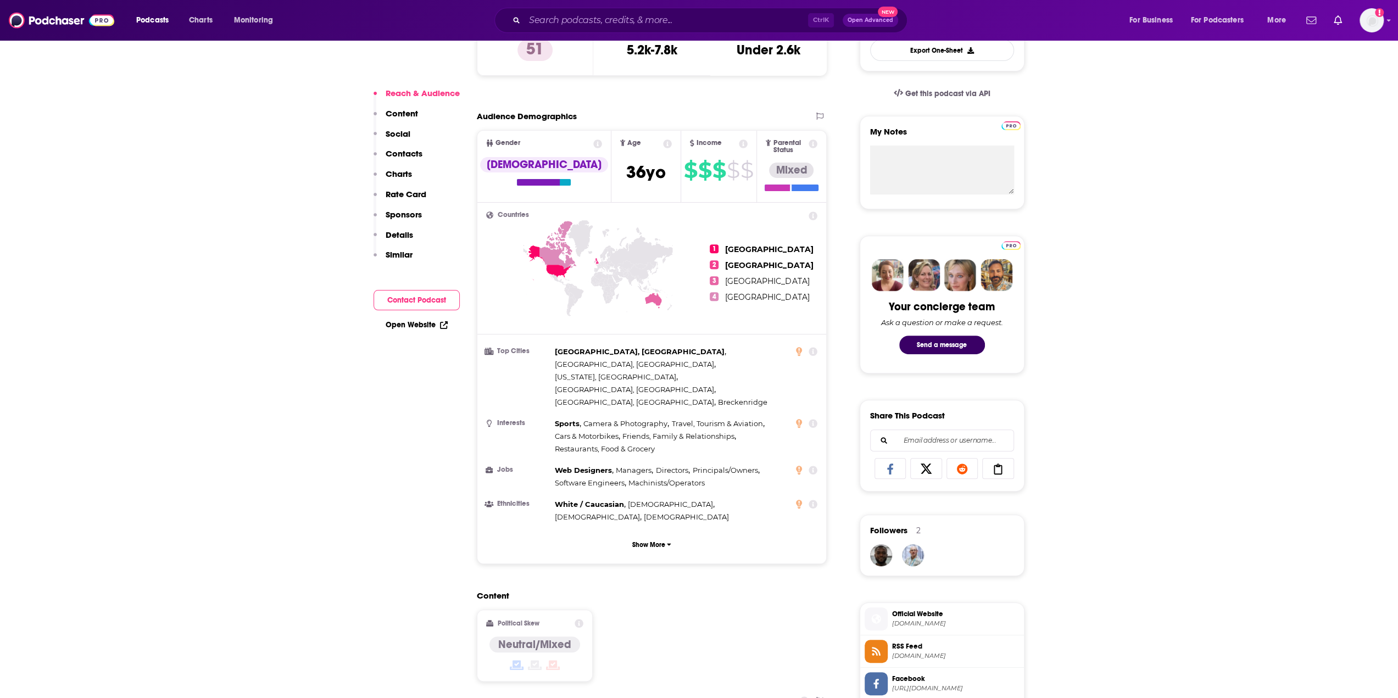
scroll to position [549, 0]
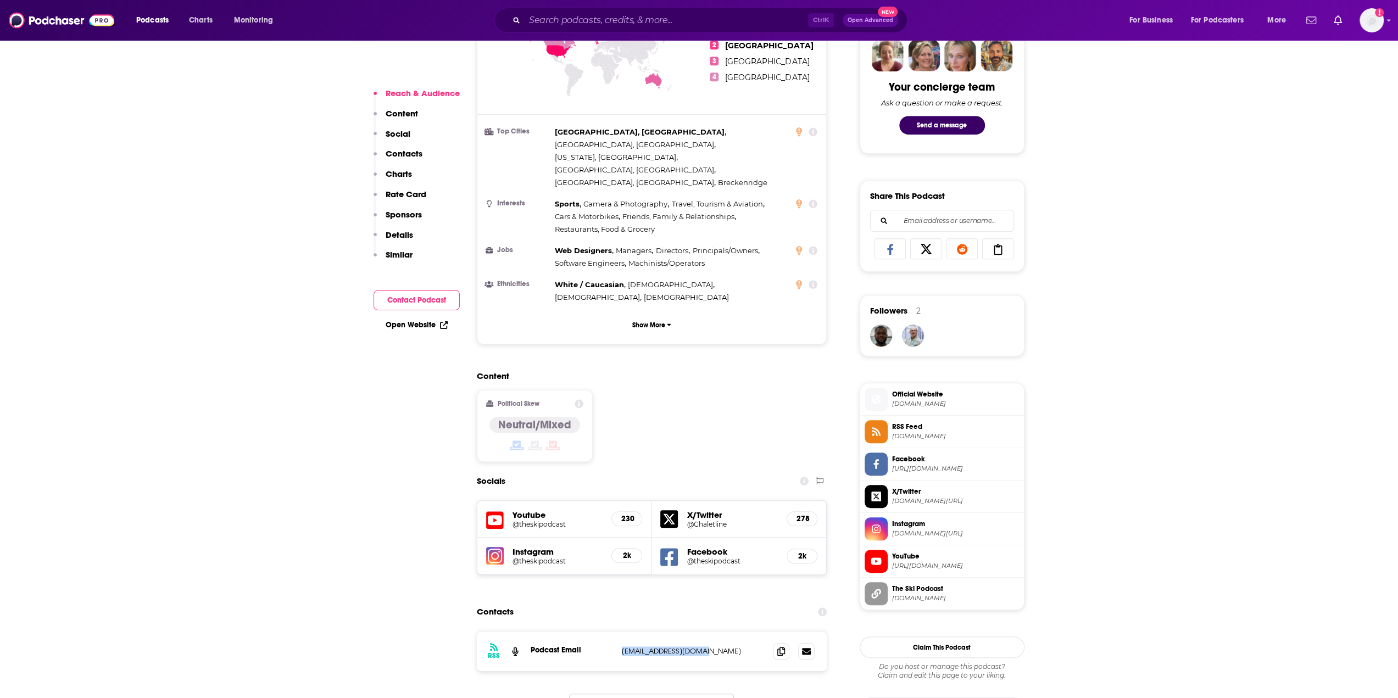
drag, startPoint x: 712, startPoint y: 598, endPoint x: 618, endPoint y: 603, distance: 94.0
click at [618, 632] on div "RSS Podcast Email iain7martin@gmail.com iain7martin@gmail.com" at bounding box center [652, 652] width 350 height 40
copy p "iain7martin@gmail.com"
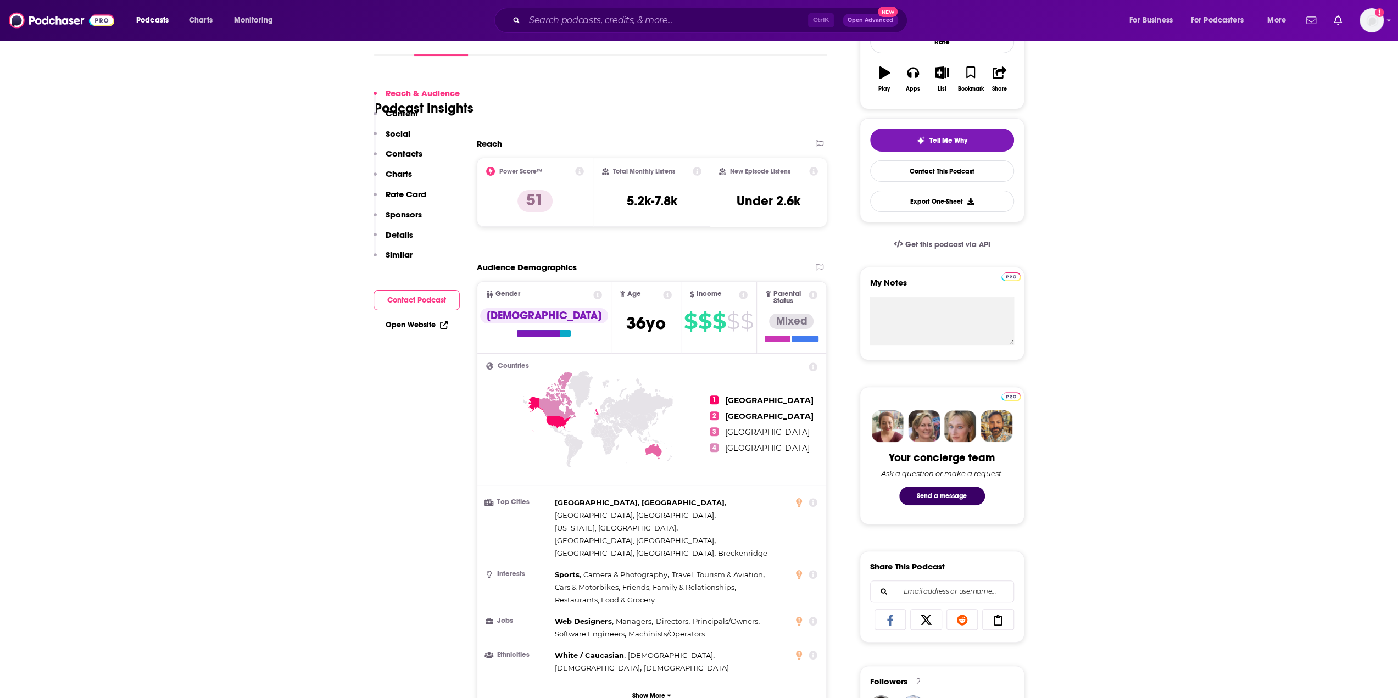
scroll to position [0, 0]
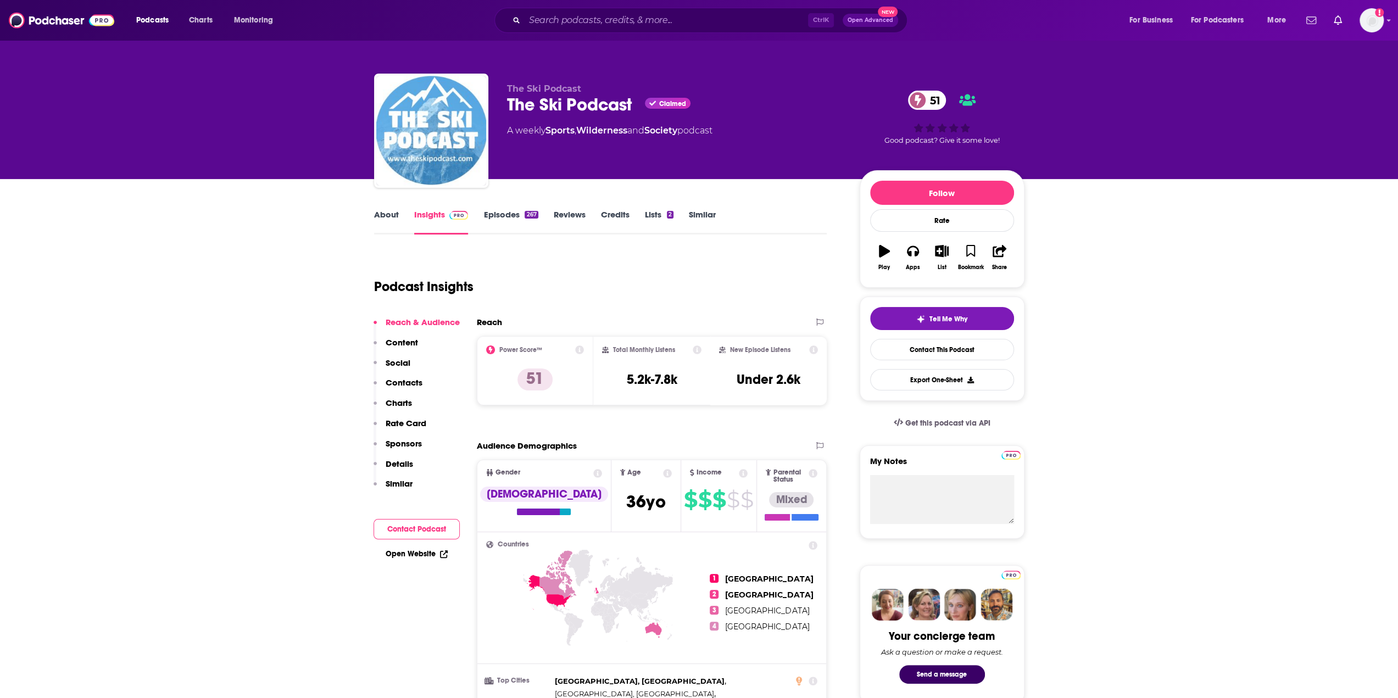
click at [389, 220] on link "About" at bounding box center [386, 221] width 25 height 25
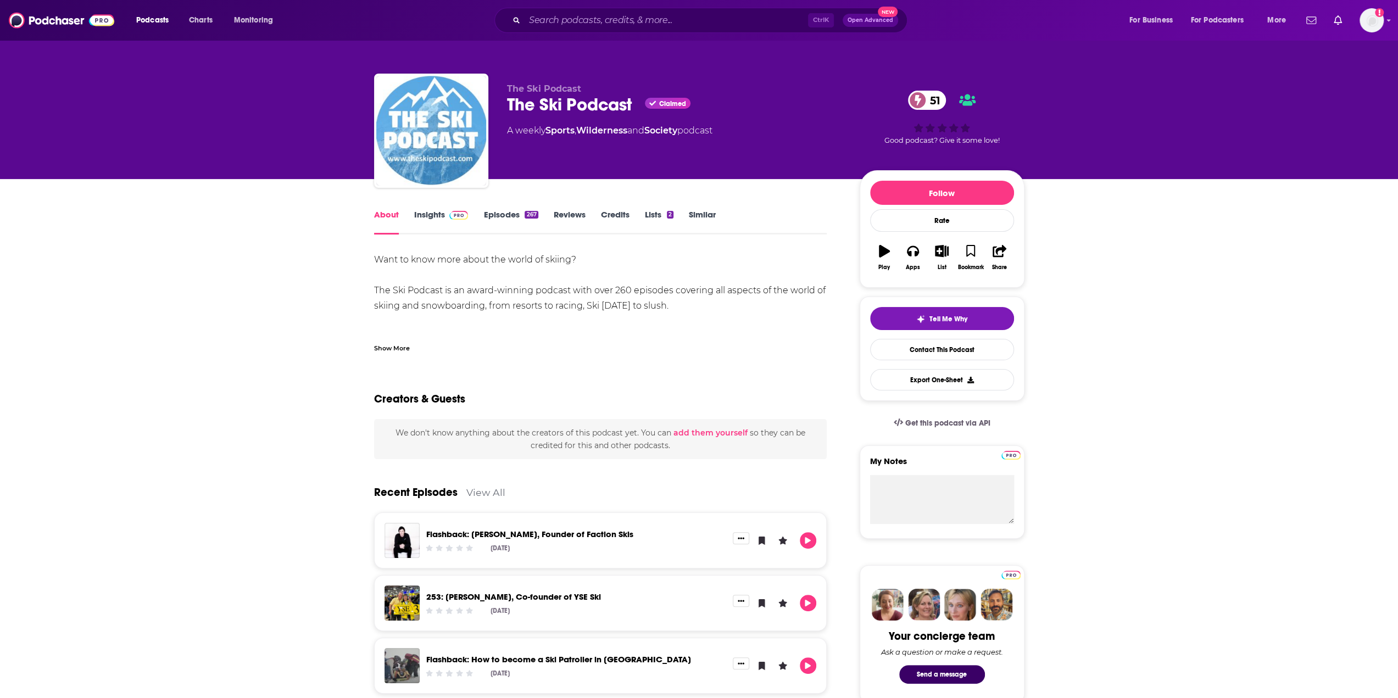
click at [398, 349] on div "Show More" at bounding box center [392, 347] width 36 height 10
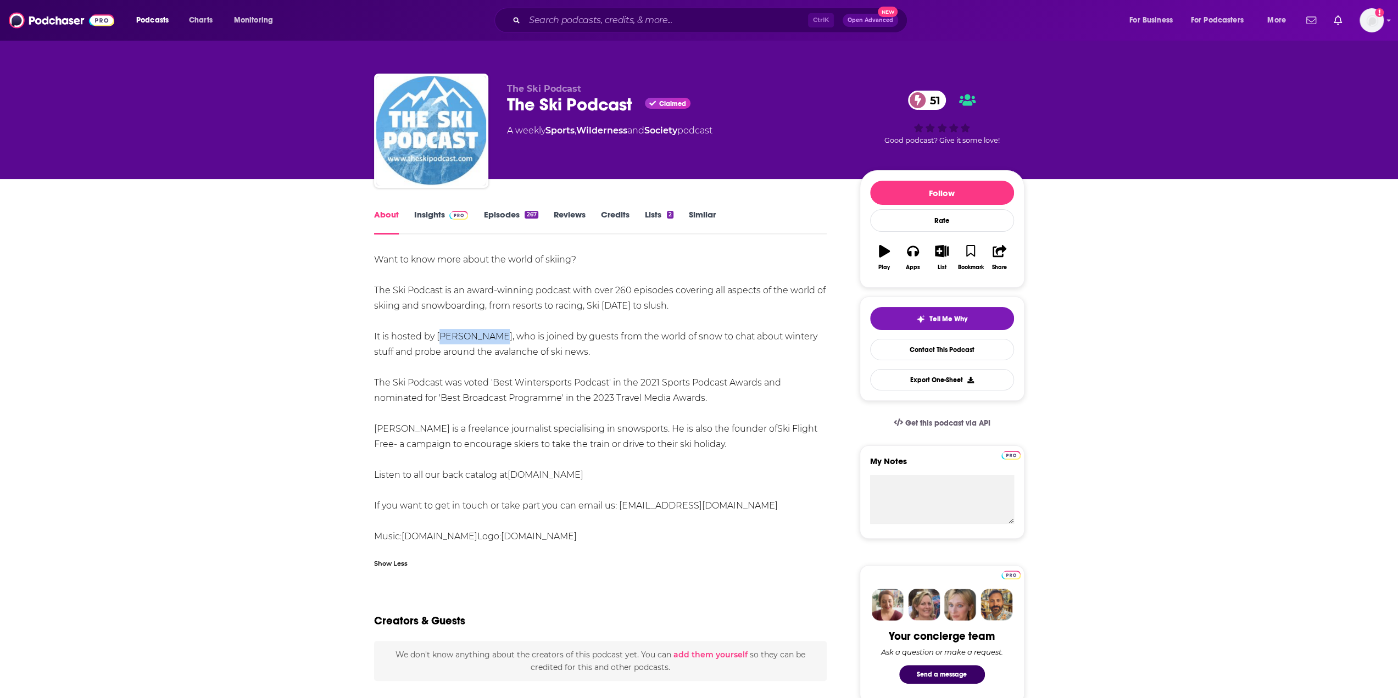
drag, startPoint x: 436, startPoint y: 338, endPoint x: 482, endPoint y: 343, distance: 46.5
click at [482, 343] on div "Want to know more about the world of skiing? The Ski Podcast is an award-winnin…" at bounding box center [600, 398] width 453 height 292
copy div "Iain Martin"
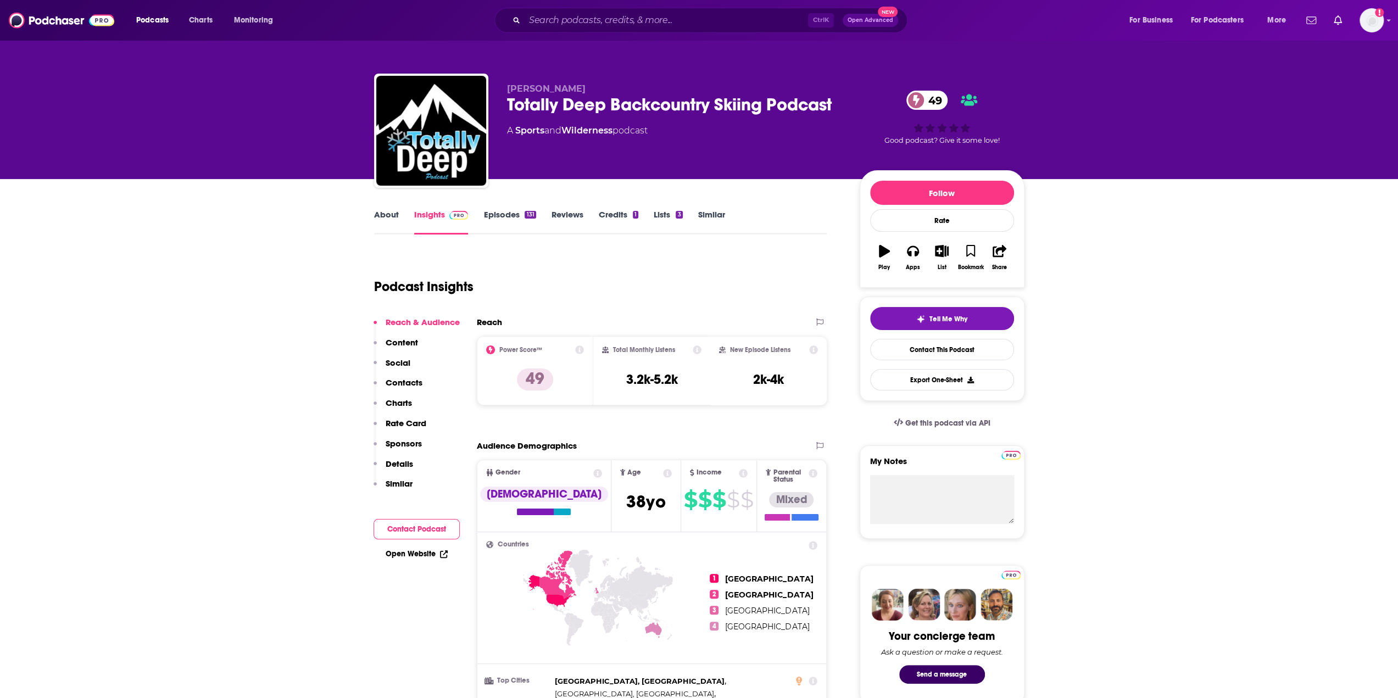
click at [390, 218] on link "About" at bounding box center [386, 221] width 25 height 25
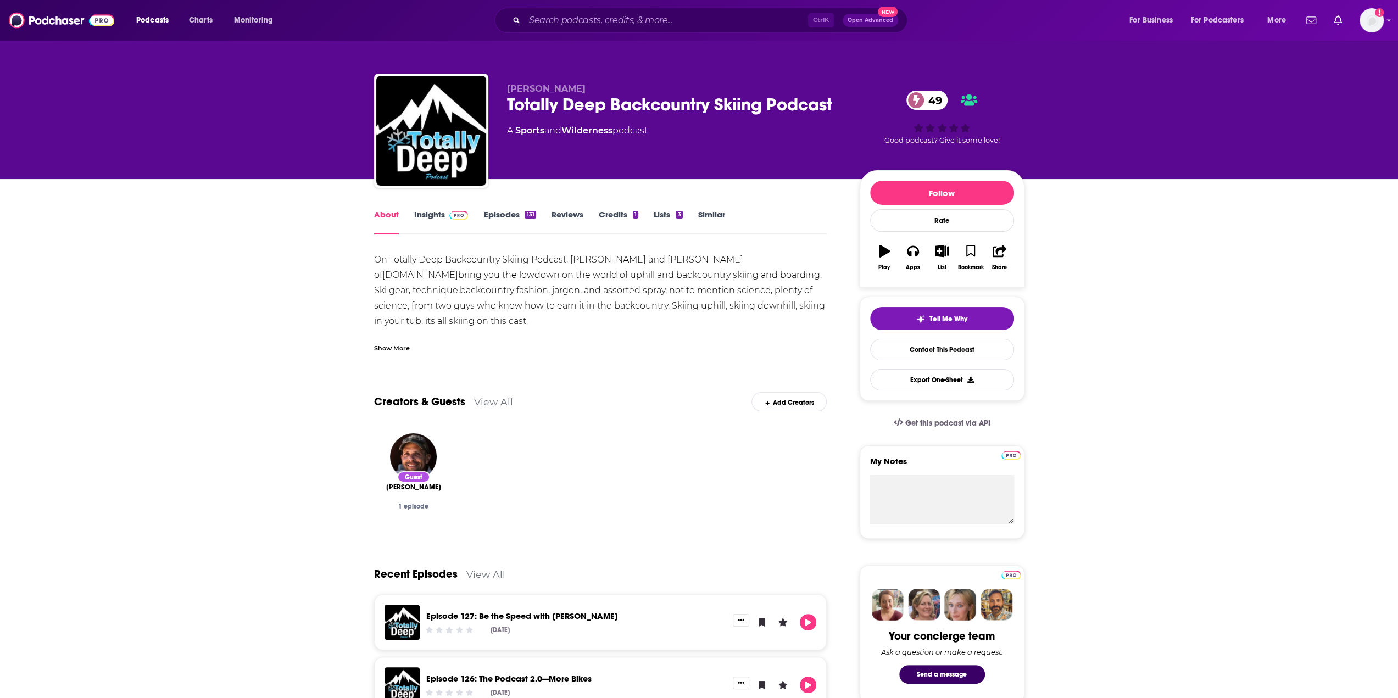
click at [397, 350] on div "Show More" at bounding box center [392, 347] width 36 height 10
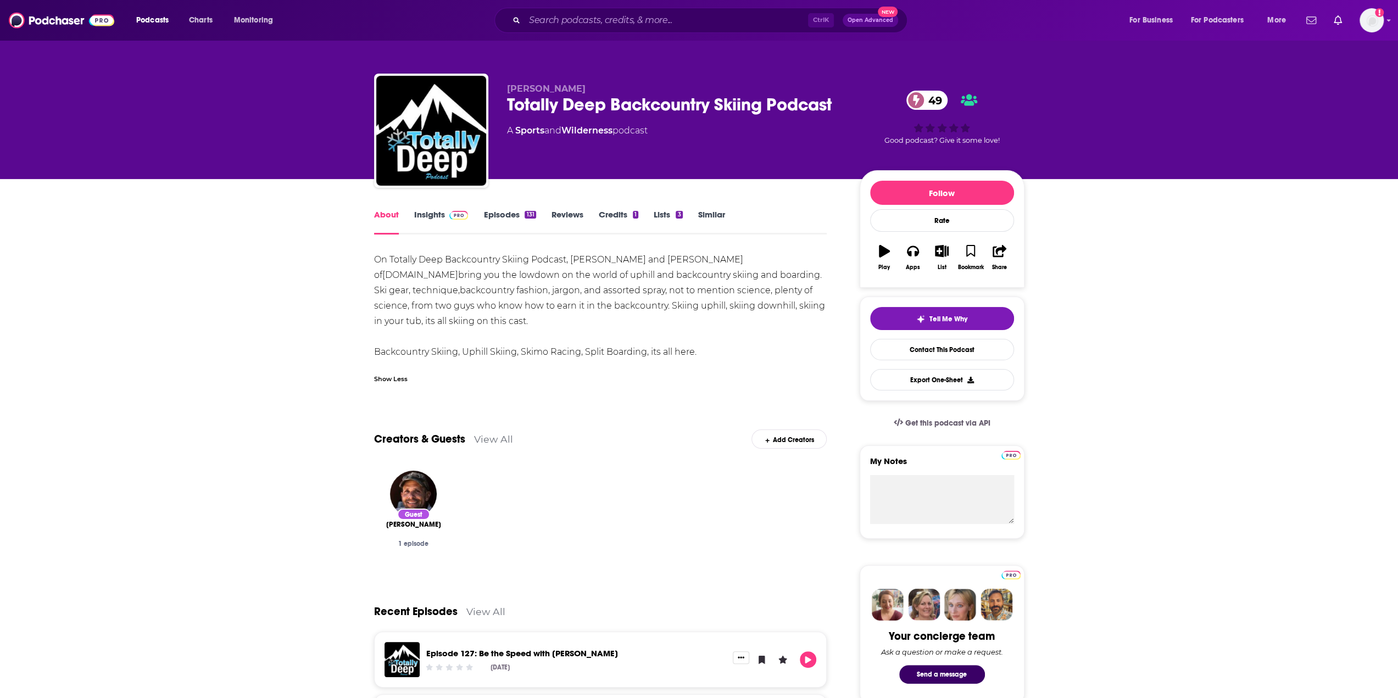
click at [430, 214] on link "Insights" at bounding box center [441, 221] width 54 height 25
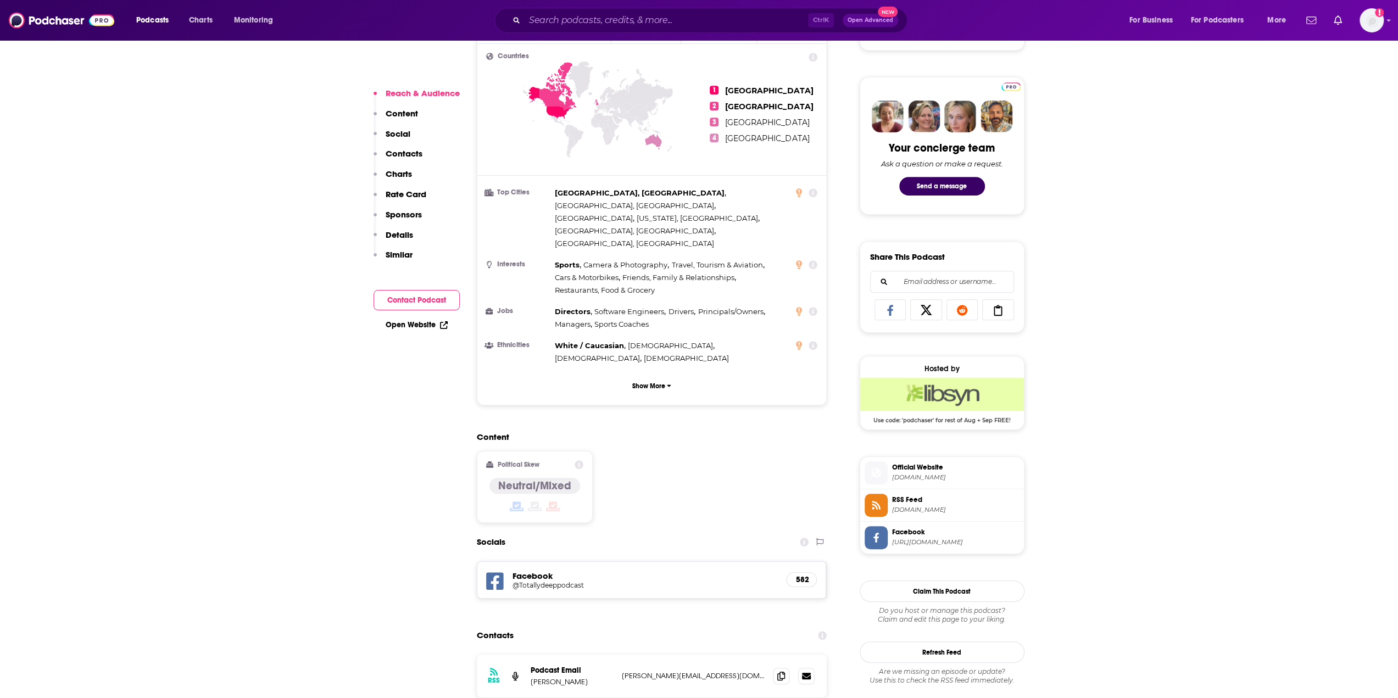
scroll to position [549, 0]
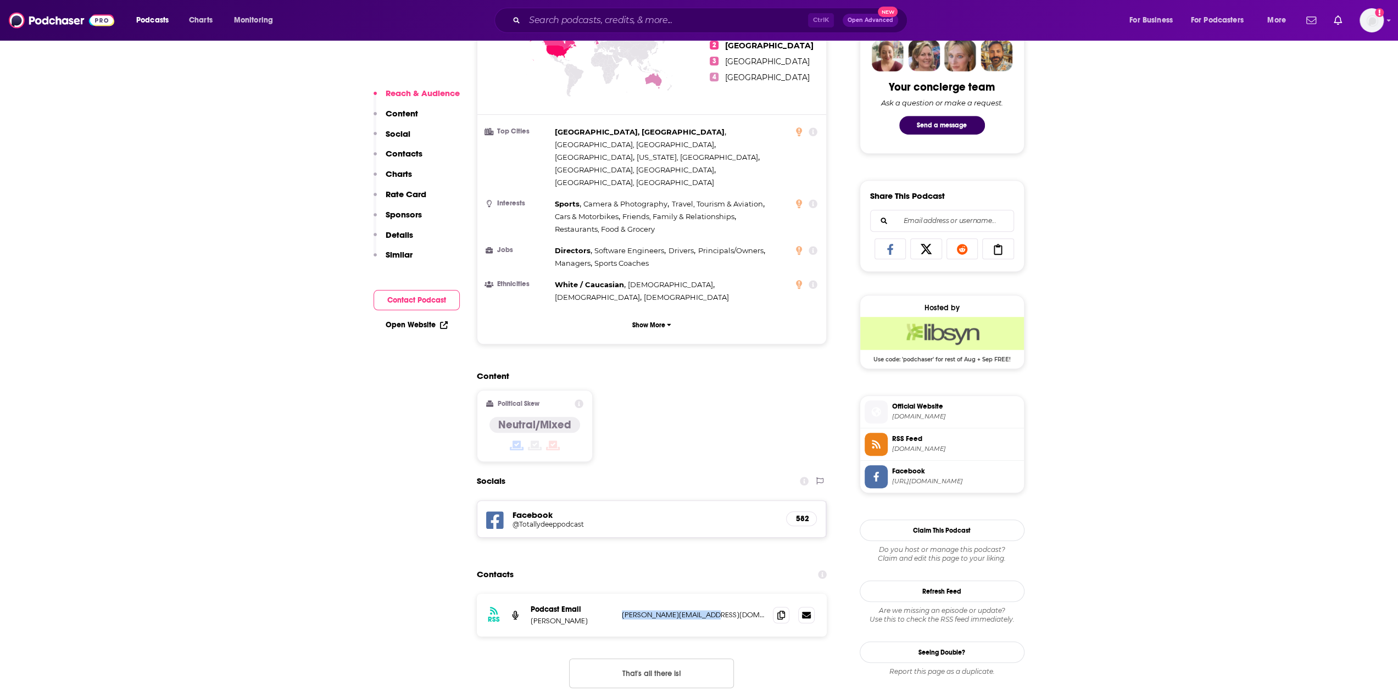
drag, startPoint x: 721, startPoint y: 561, endPoint x: 621, endPoint y: 565, distance: 99.5
click at [621, 594] on div "RSS Podcast Email Doug Stenclik doug@cripplecreekbc.com doug@cripplecreekbc.com" at bounding box center [652, 615] width 350 height 43
copy p "doug@cripplecreekbc.com"
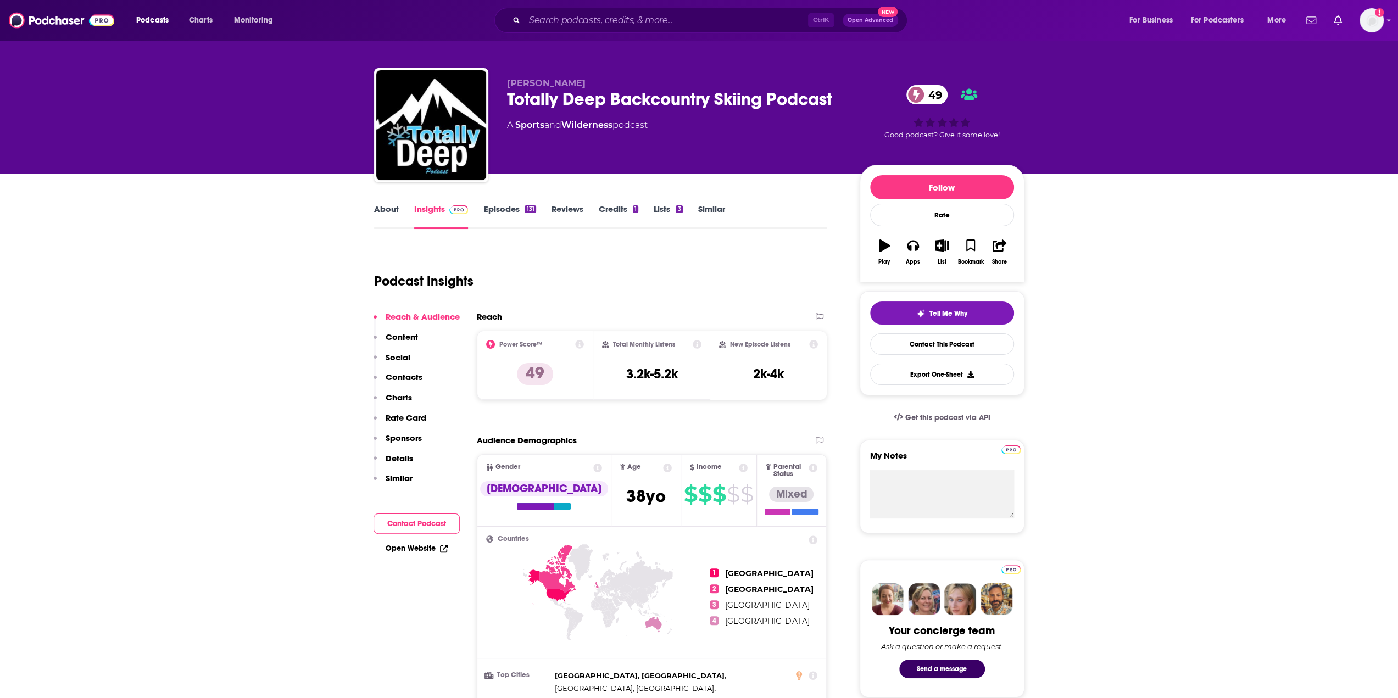
scroll to position [0, 0]
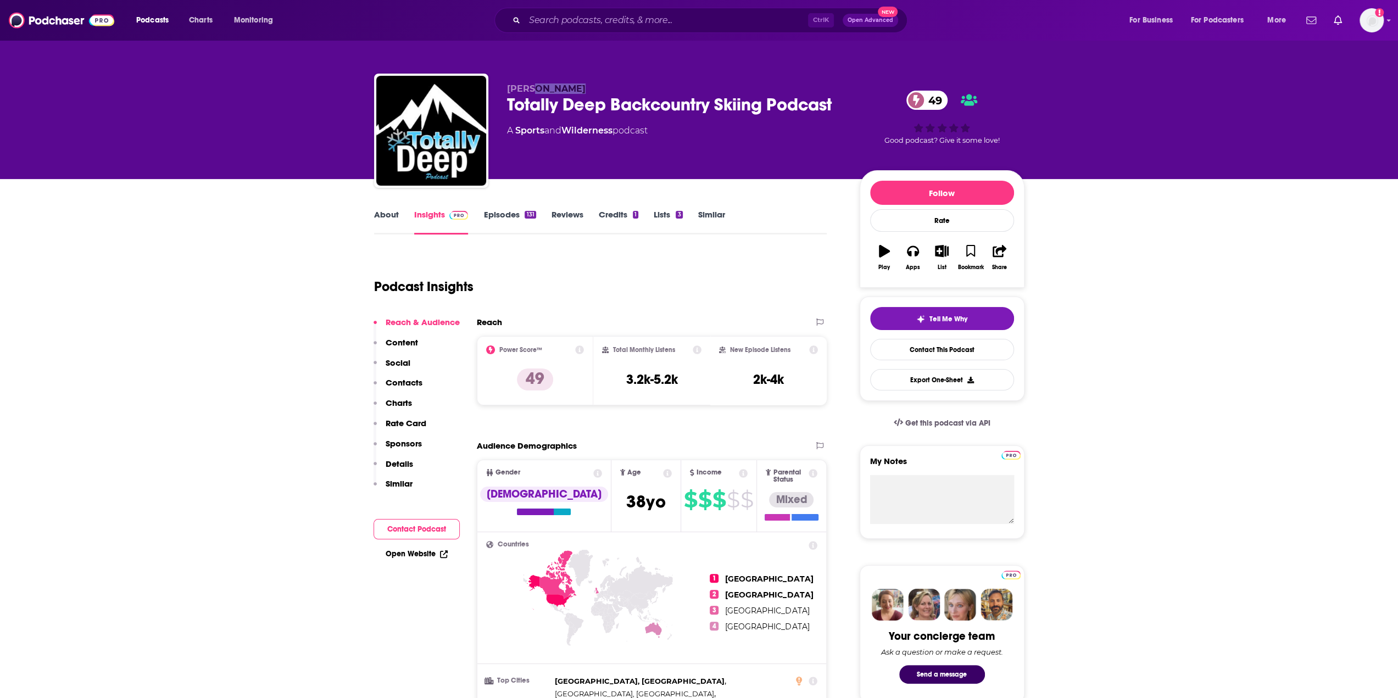
drag, startPoint x: 581, startPoint y: 85, endPoint x: 536, endPoint y: 86, distance: 45.0
click at [536, 86] on p "Doug Stenclik" at bounding box center [674, 89] width 335 height 10
copy span "Stenclik"
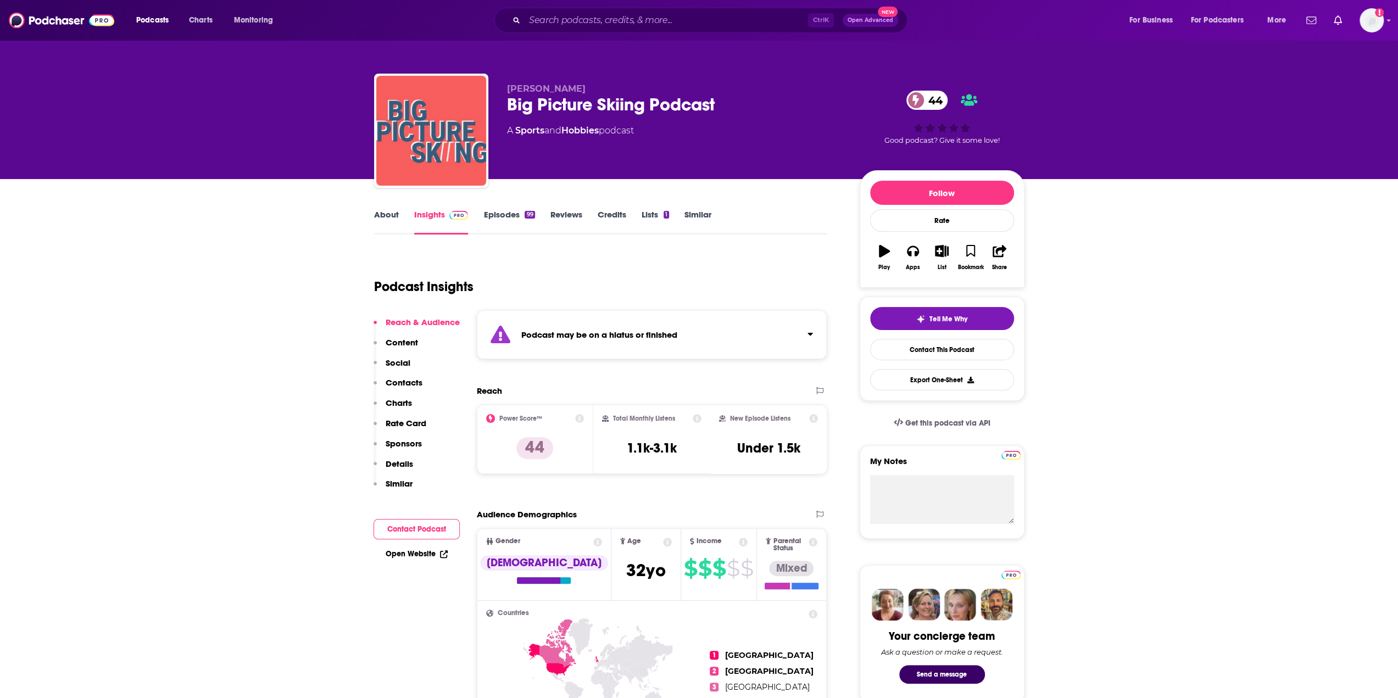
click at [656, 327] on div "Podcast may be on a hiatus or finished" at bounding box center [652, 334] width 350 height 49
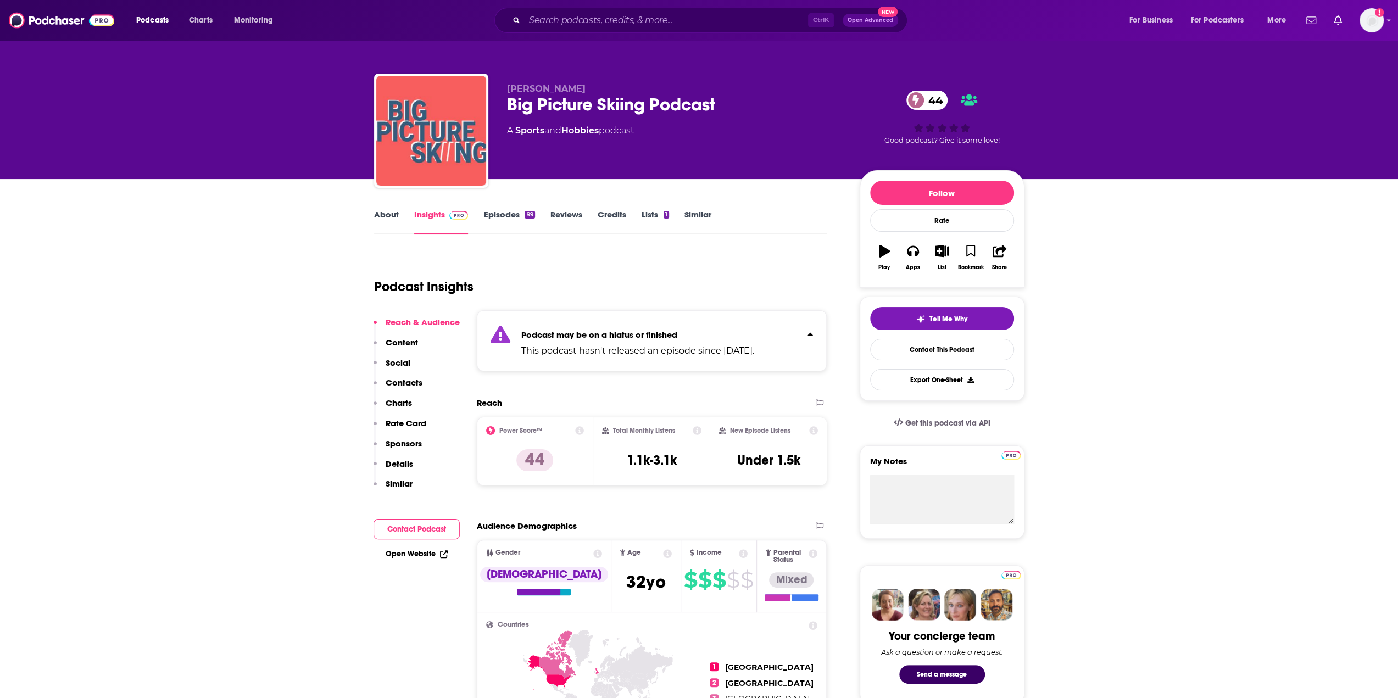
click at [656, 327] on div "Podcast may be on a hiatus or finished This podcast hasn't released an episode …" at bounding box center [637, 341] width 233 height 34
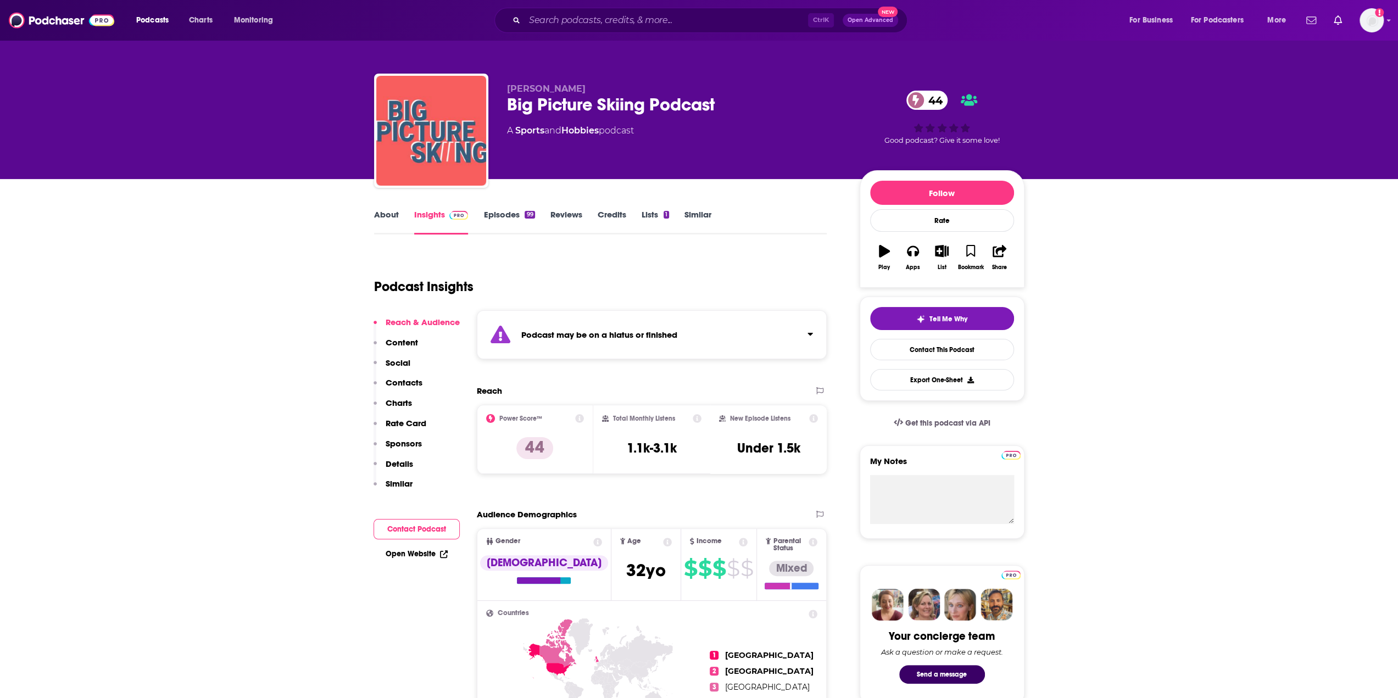
click at [389, 224] on link "About" at bounding box center [386, 221] width 25 height 25
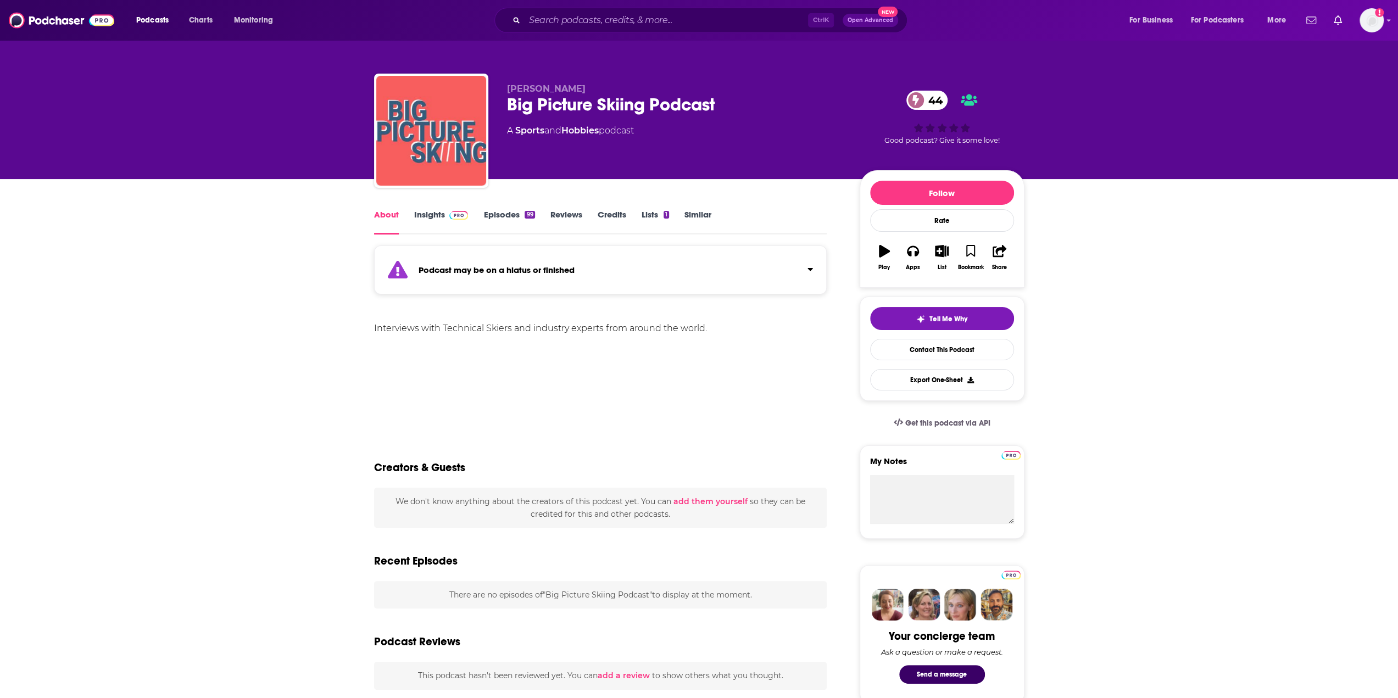
click at [442, 212] on link "Insights" at bounding box center [441, 221] width 54 height 25
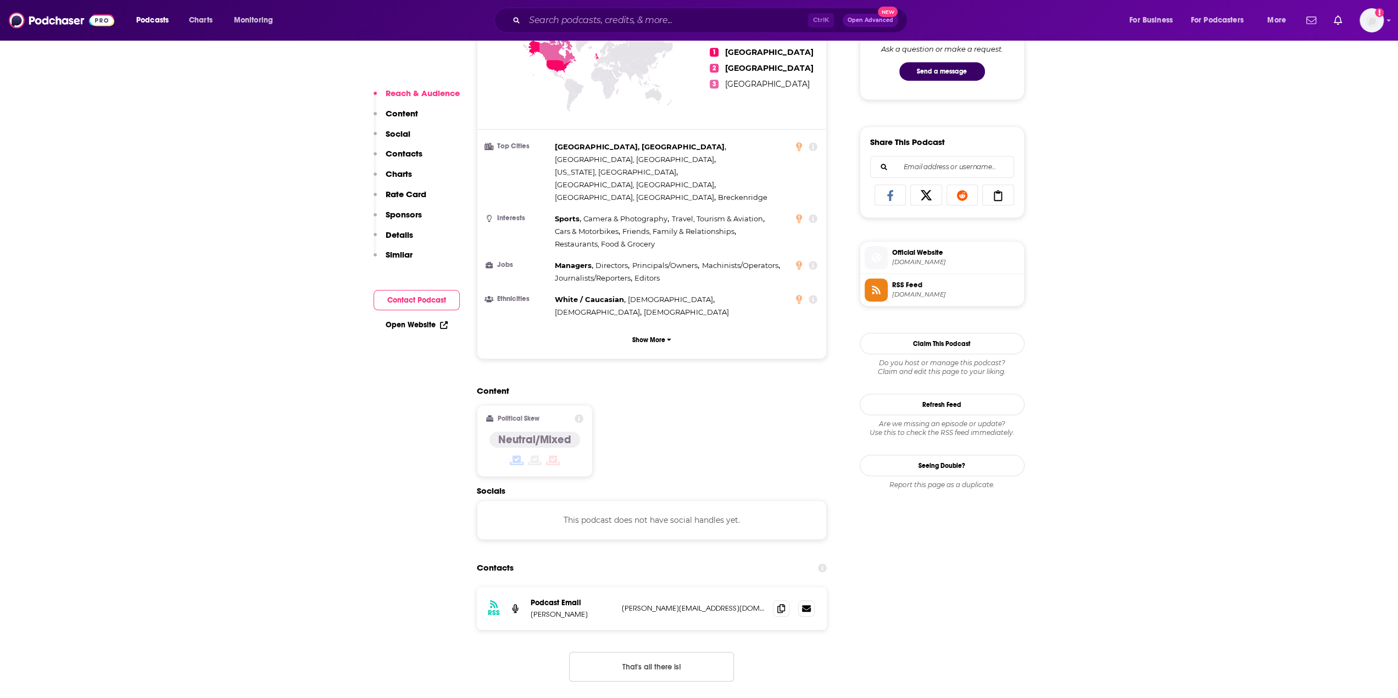
scroll to position [604, 0]
drag, startPoint x: 711, startPoint y: 553, endPoint x: 614, endPoint y: 556, distance: 96.7
click at [614, 586] on div "RSS Podcast Email Tom Gellie tom@bigpictureskiing.com tom@bigpictureskiing.com" at bounding box center [652, 607] width 350 height 43
copy div "tom@bigpictureskiing.com"
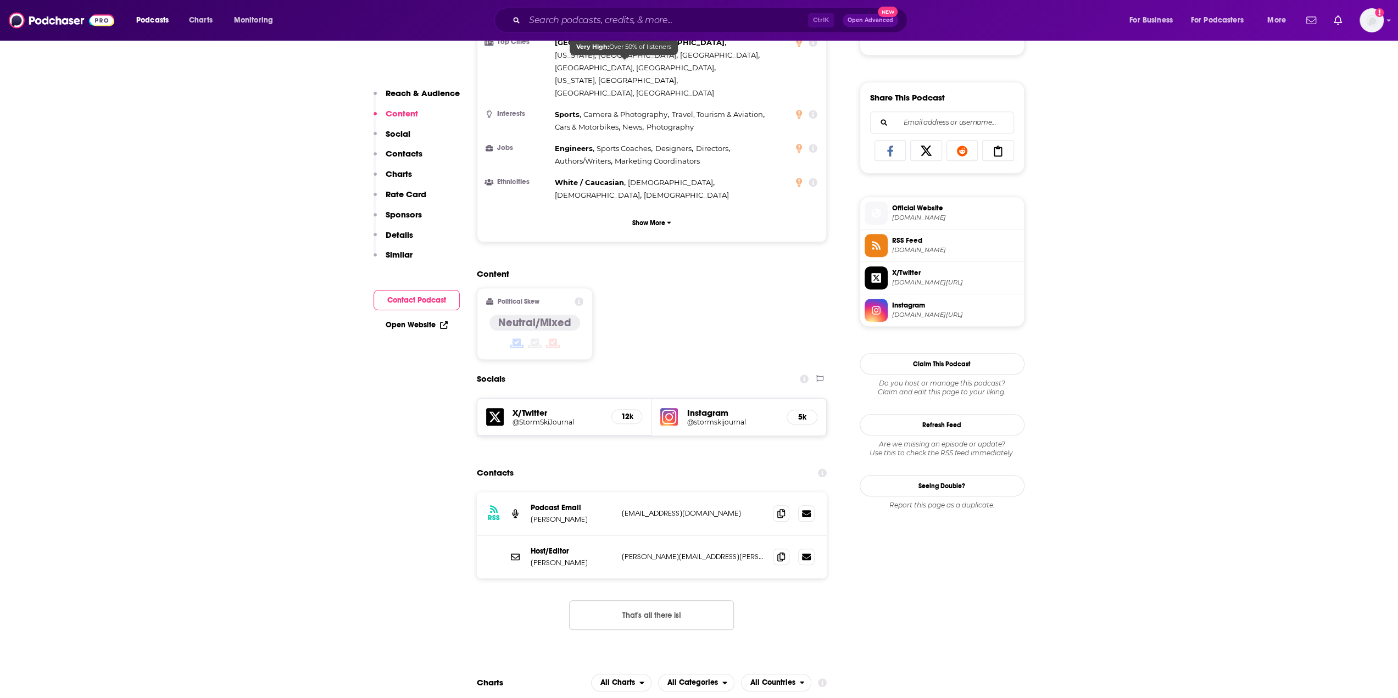
scroll to position [659, 0]
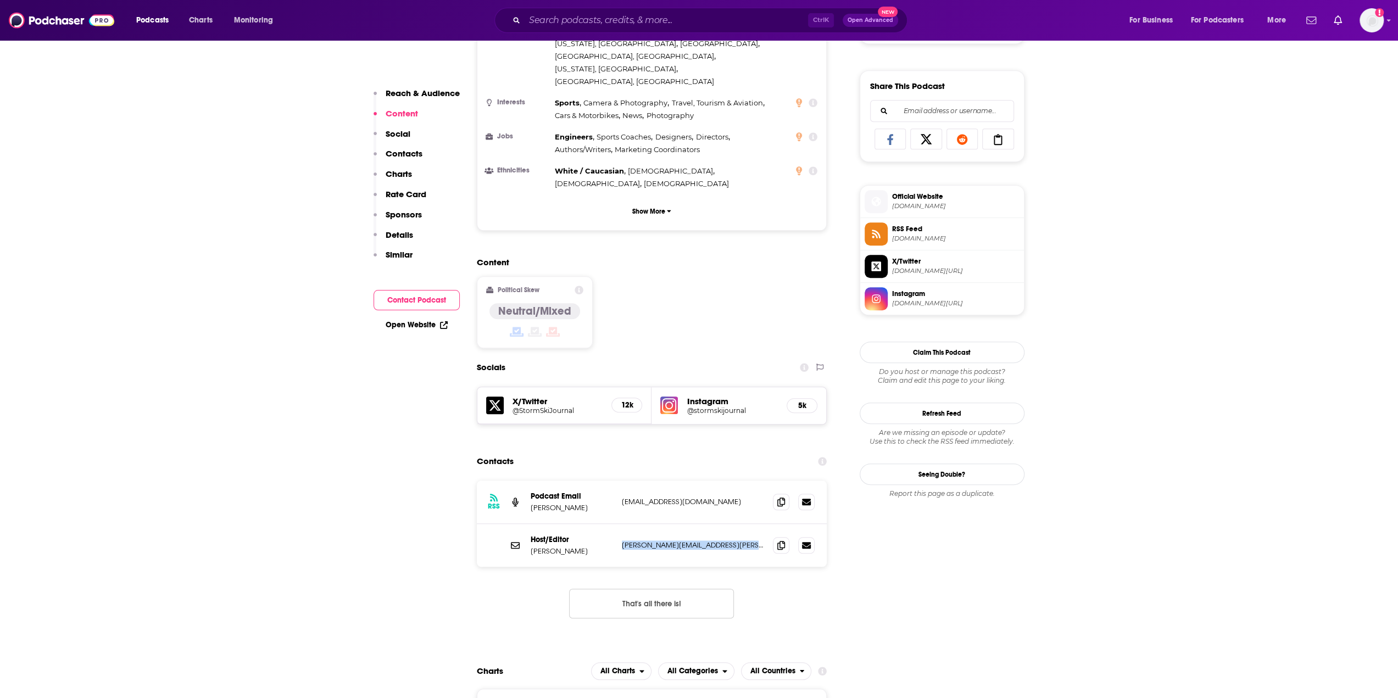
drag, startPoint x: 746, startPoint y: 483, endPoint x: 621, endPoint y: 489, distance: 124.9
click at [621, 524] on div "Host/Editor Stuart Winchester stuart.james.winchester@viacbs.com stuart.james.w…" at bounding box center [652, 545] width 350 height 43
copy p "stuart.james.winchester@viacbs.com"
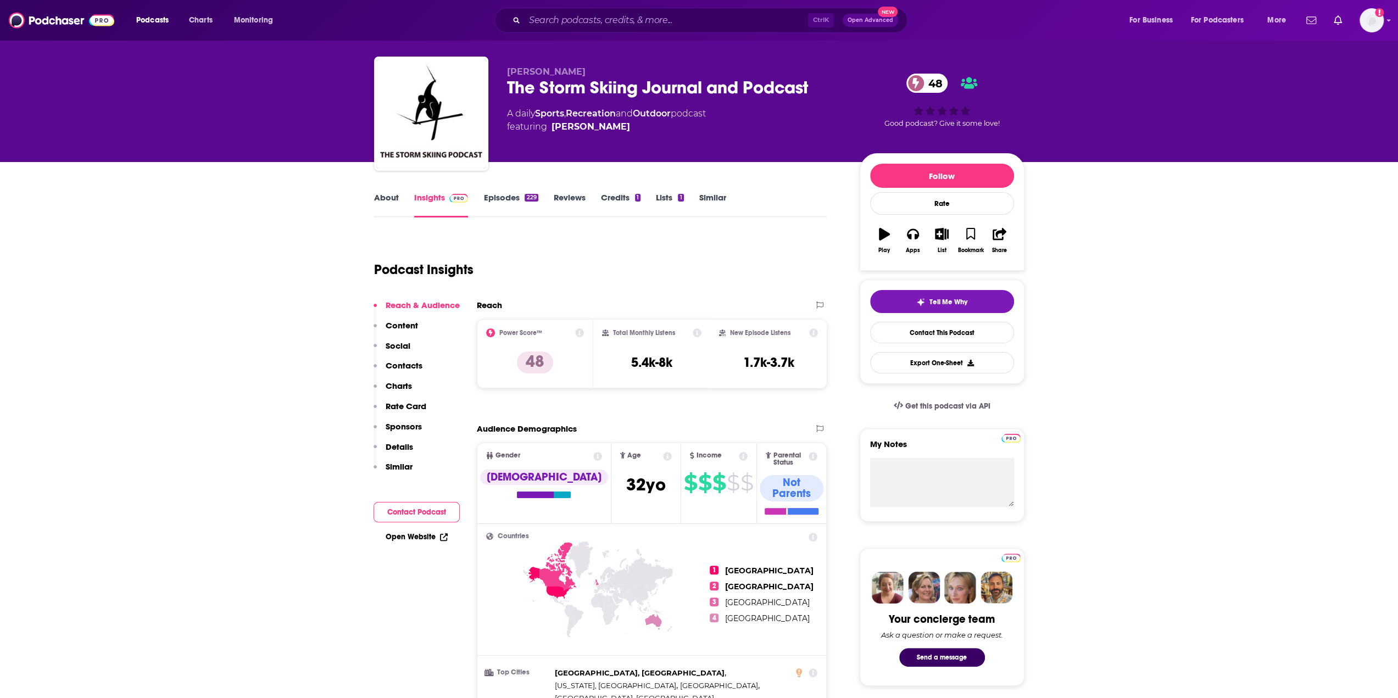
scroll to position [0, 0]
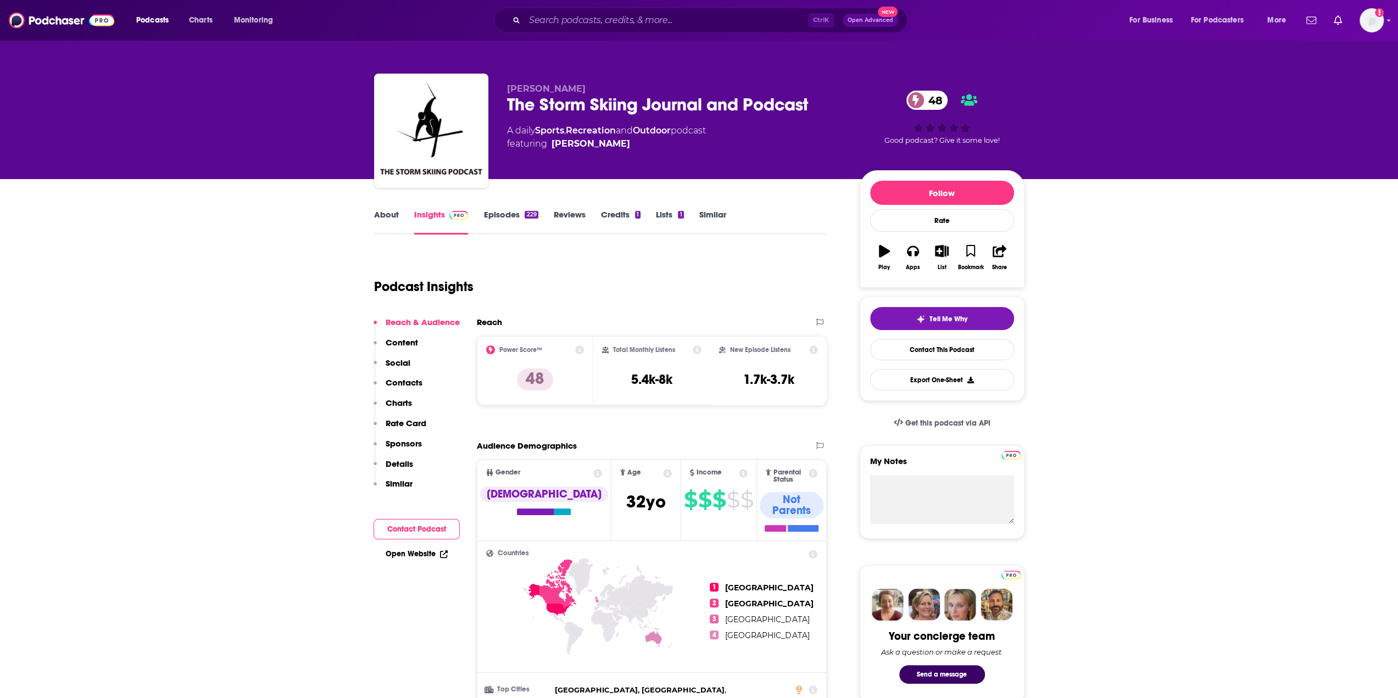
click at [389, 215] on link "About" at bounding box center [386, 221] width 25 height 25
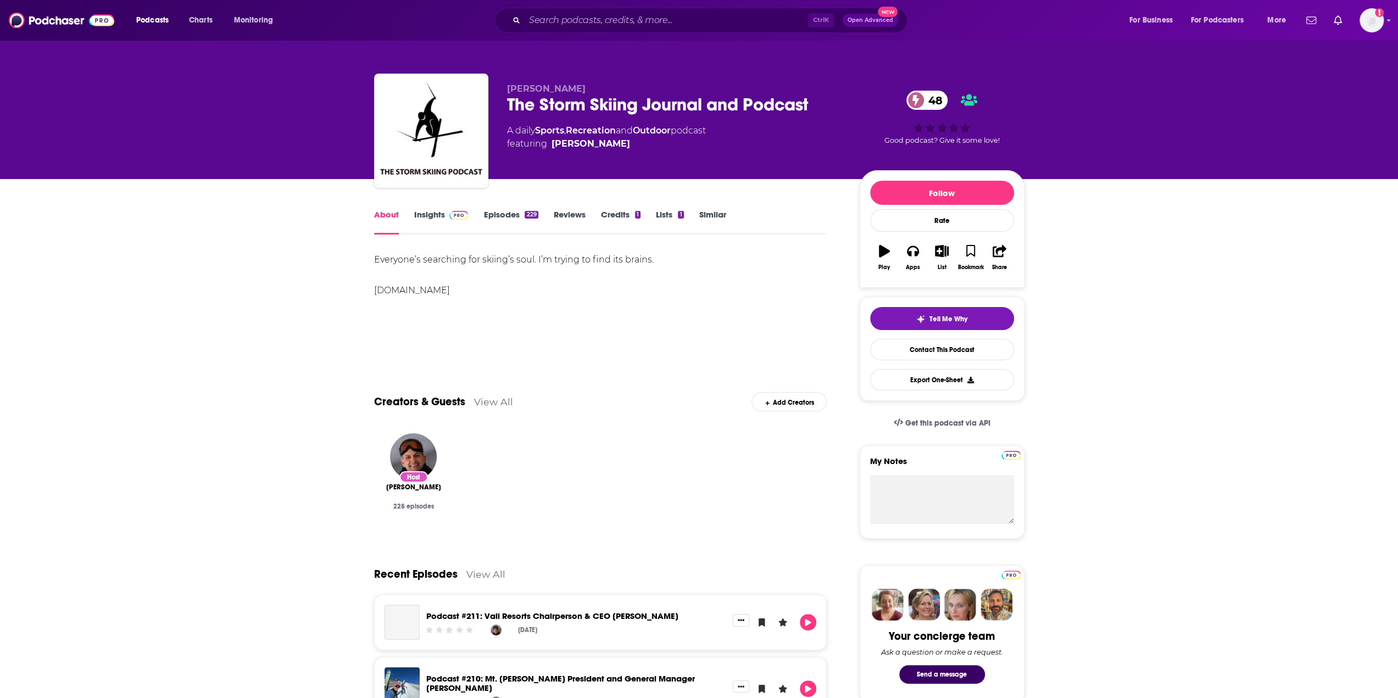
click at [437, 211] on link "Insights" at bounding box center [441, 221] width 54 height 25
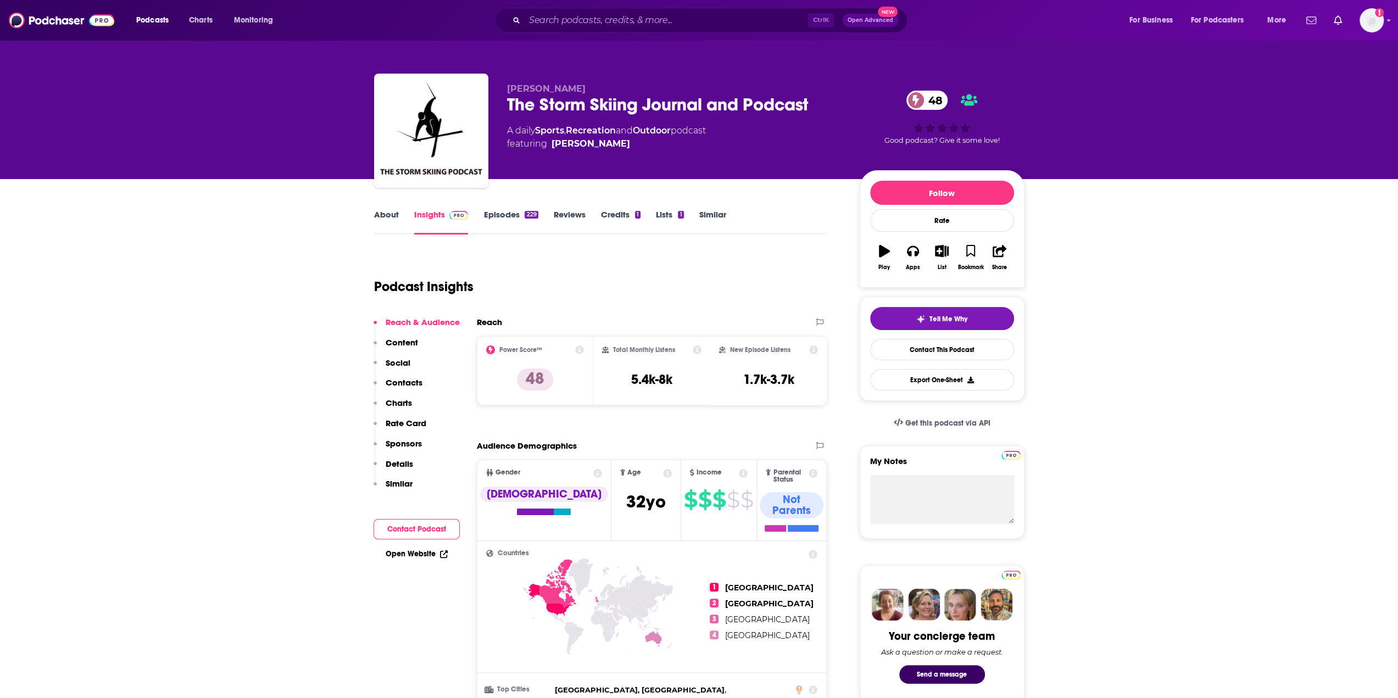
click at [488, 219] on link "Episodes 229" at bounding box center [510, 221] width 54 height 25
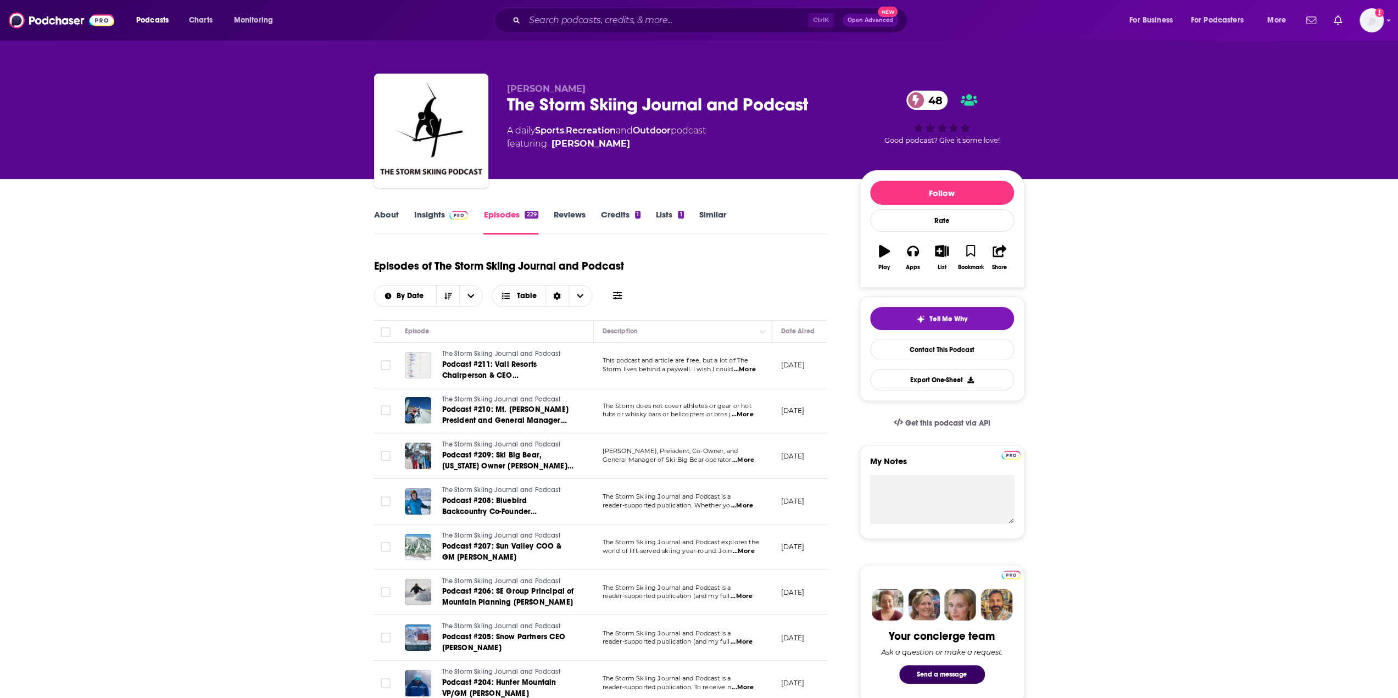
drag, startPoint x: 659, startPoint y: 146, endPoint x: 571, endPoint y: 150, distance: 88.6
click at [571, 150] on span "featuring Stuart Winchester" at bounding box center [606, 143] width 199 height 13
drag, startPoint x: 695, startPoint y: 136, endPoint x: 664, endPoint y: 144, distance: 32.5
click at [694, 136] on div "A daily Sports , Recreation and Outdoor podcast featuring Stuart Winchester" at bounding box center [606, 137] width 199 height 26
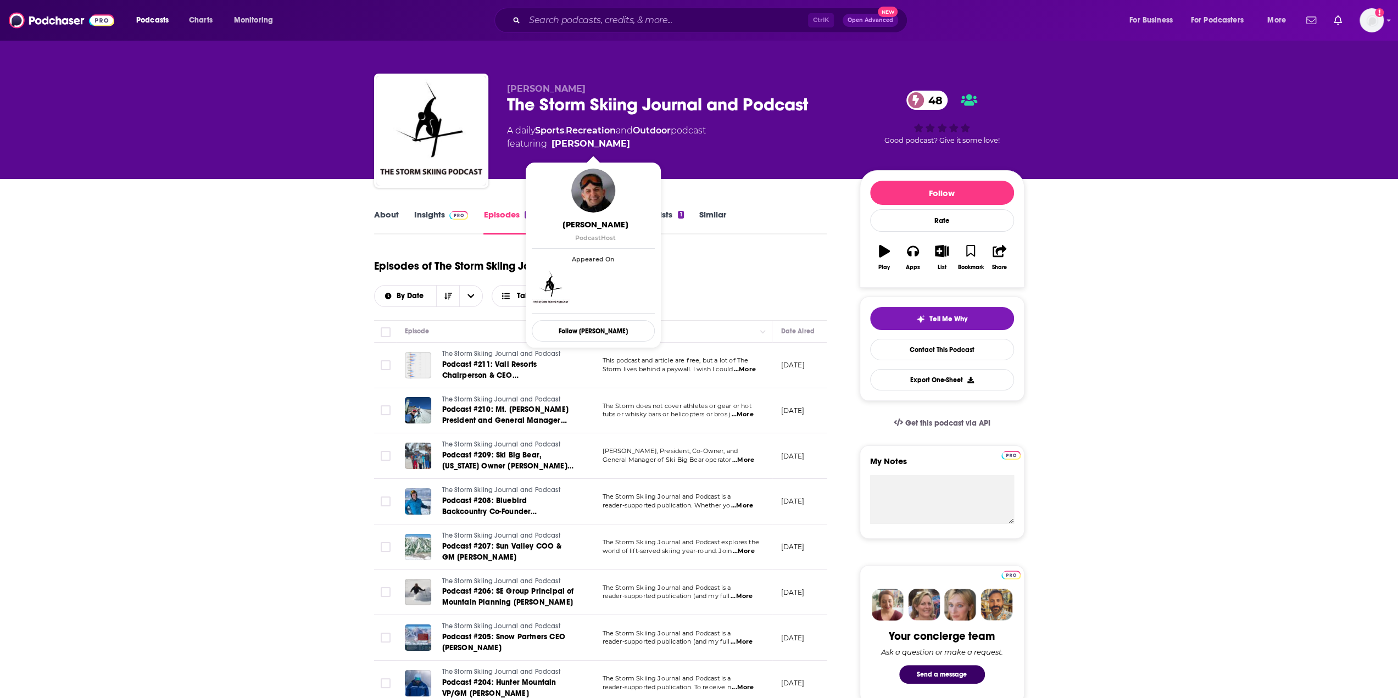
drag, startPoint x: 651, startPoint y: 146, endPoint x: 587, endPoint y: 146, distance: 64.3
click at [587, 146] on span "featuring Stuart Winchester" at bounding box center [606, 143] width 199 height 13
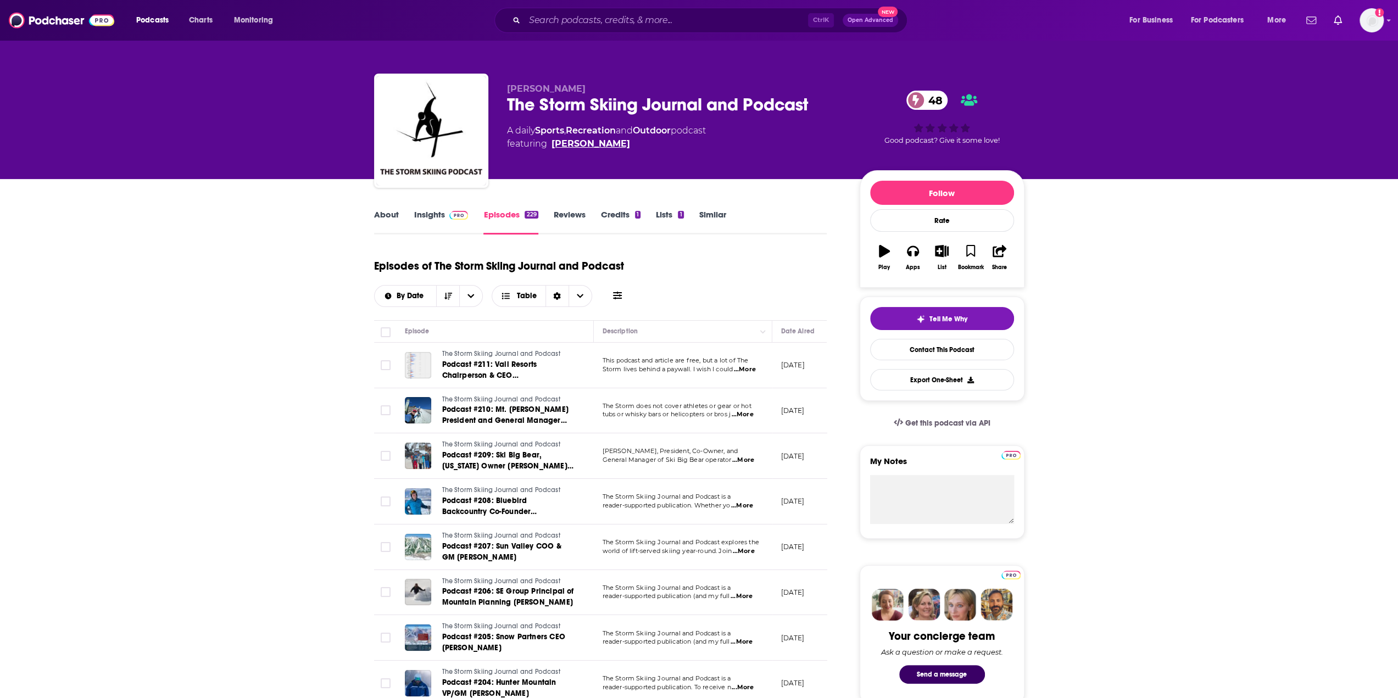
click at [582, 145] on link "Stuart Winchester" at bounding box center [591, 143] width 79 height 13
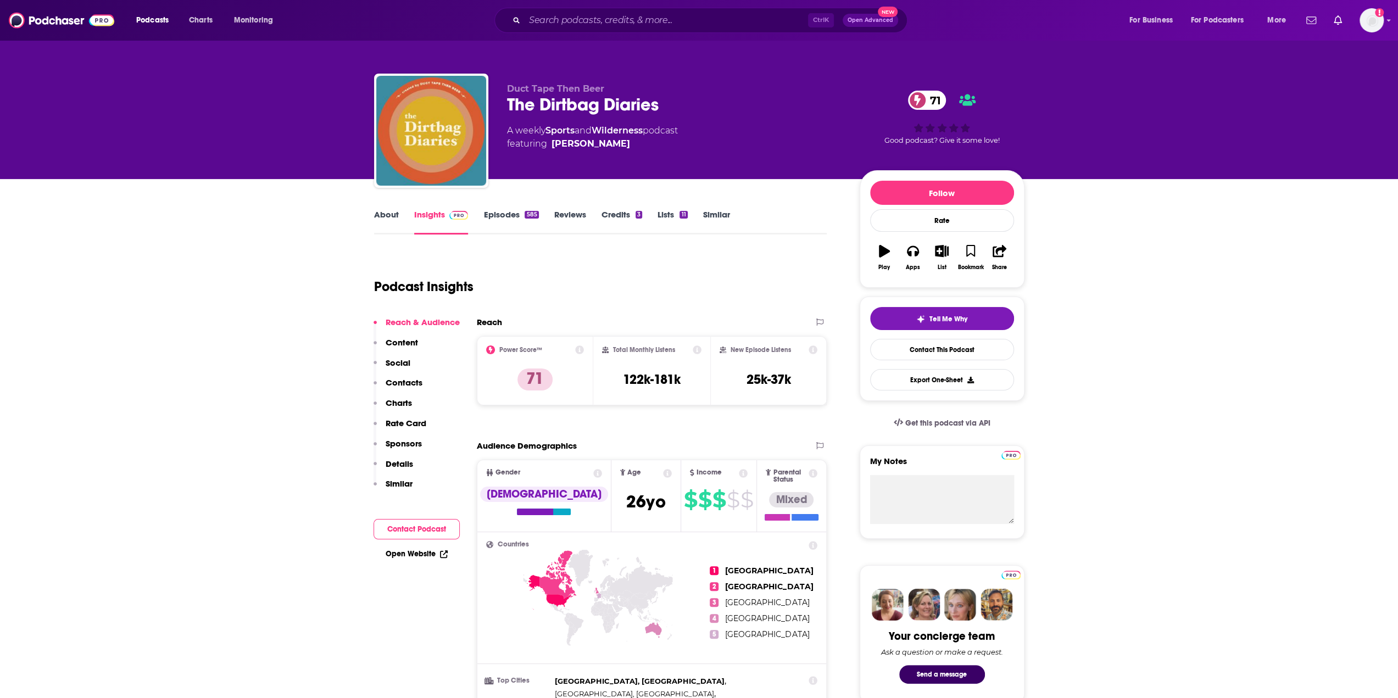
click at [388, 214] on link "About" at bounding box center [386, 221] width 25 height 25
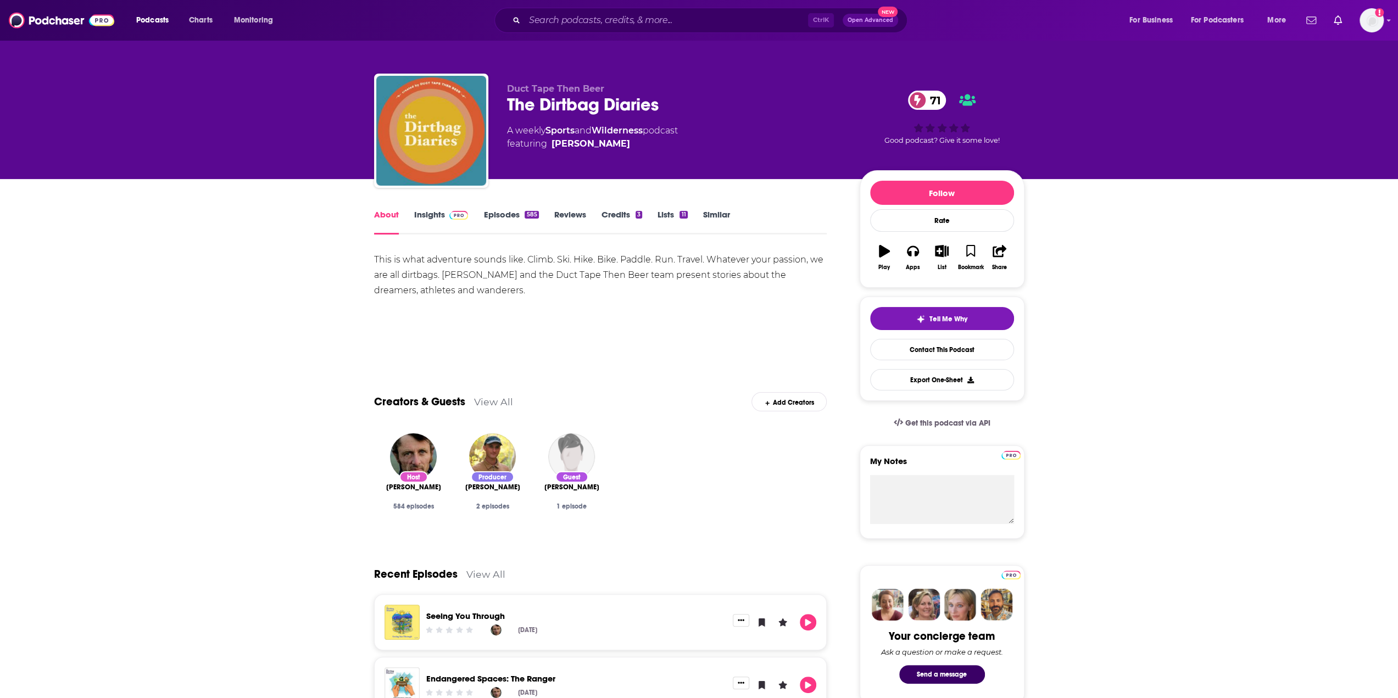
click at [434, 220] on link "Insights" at bounding box center [441, 221] width 54 height 25
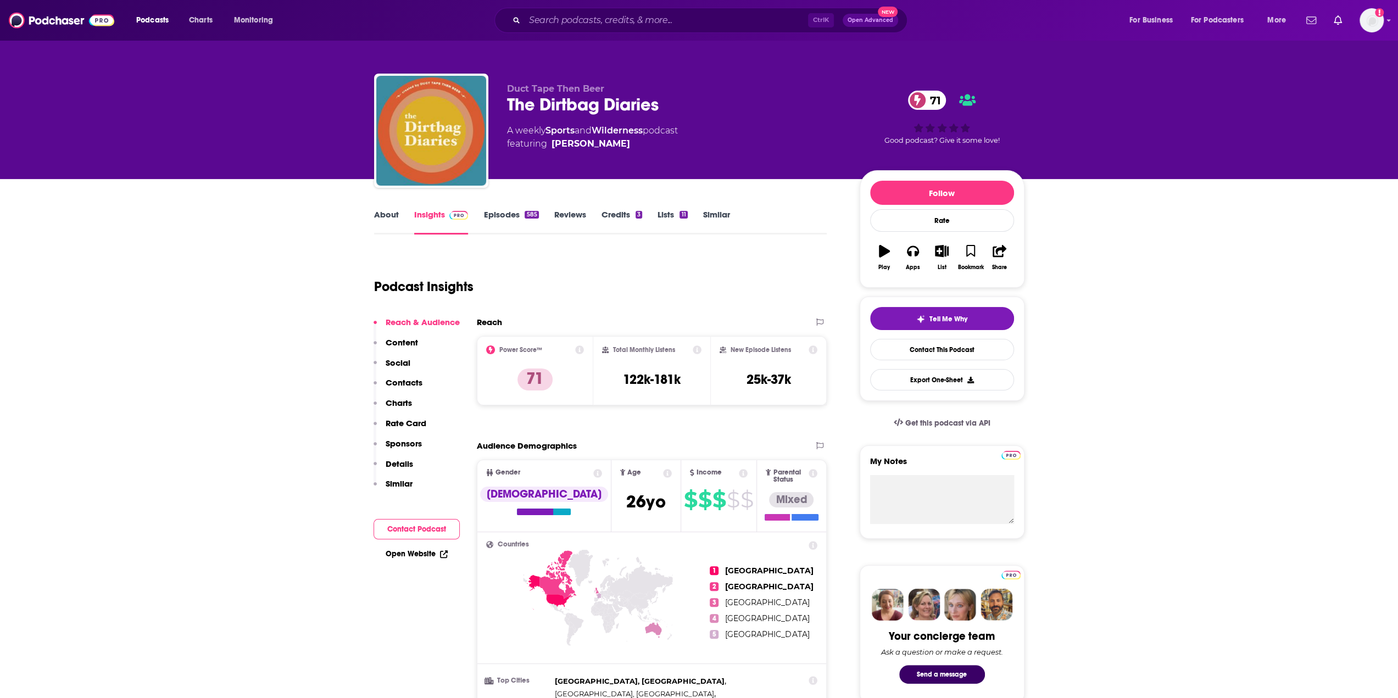
click at [391, 221] on link "About" at bounding box center [386, 221] width 25 height 25
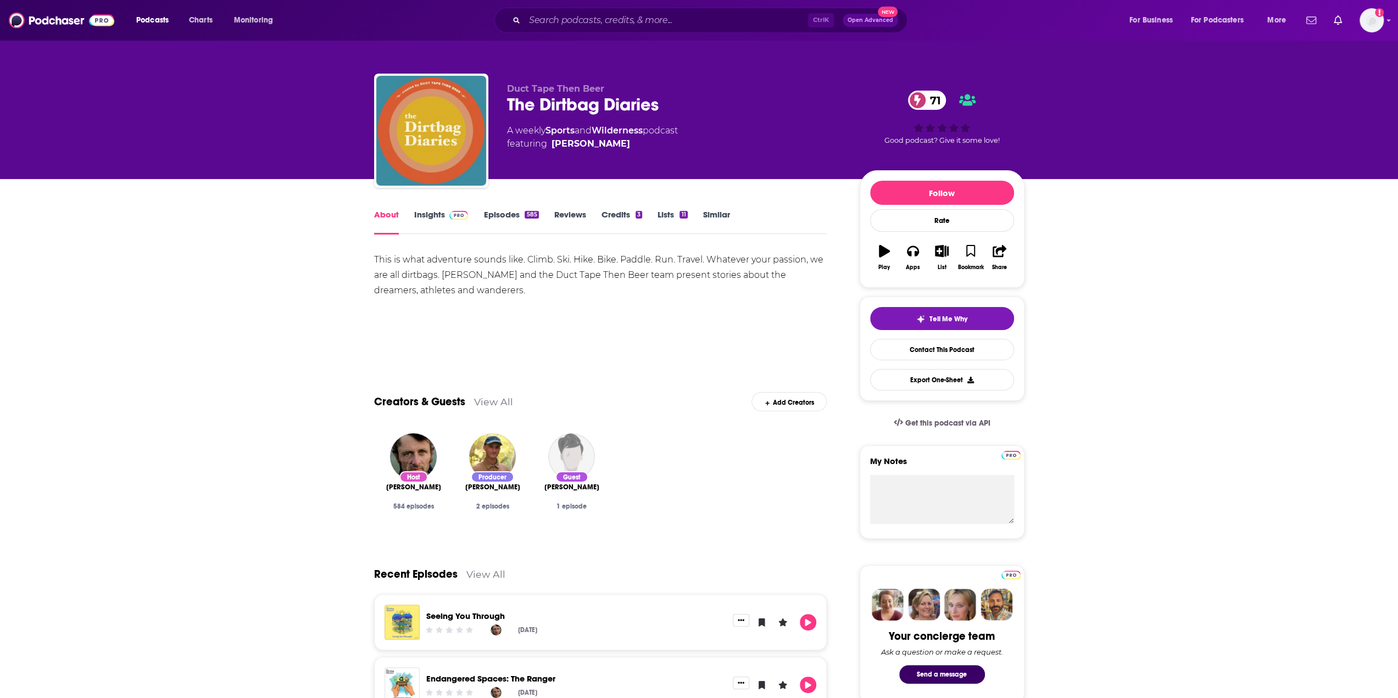
drag, startPoint x: 426, startPoint y: 222, endPoint x: 899, endPoint y: 38, distance: 507.2
click at [426, 222] on link "Insights" at bounding box center [441, 221] width 54 height 25
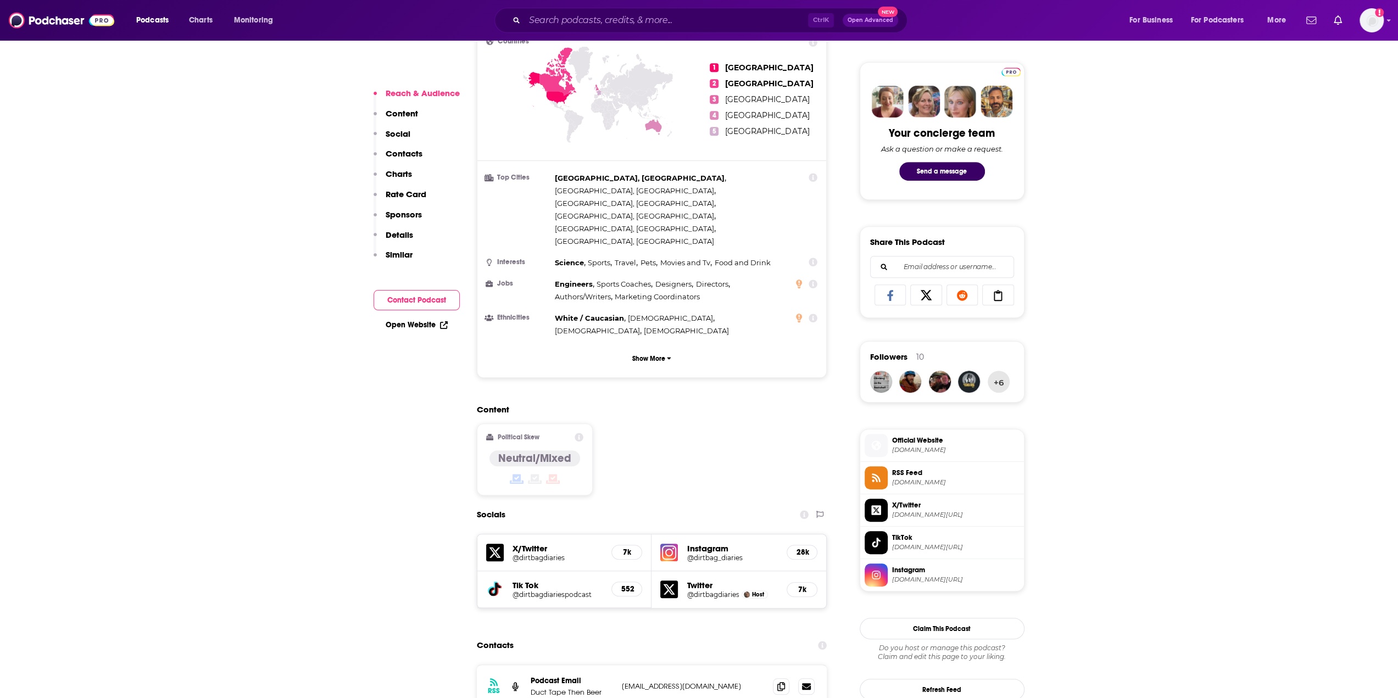
scroll to position [604, 0]
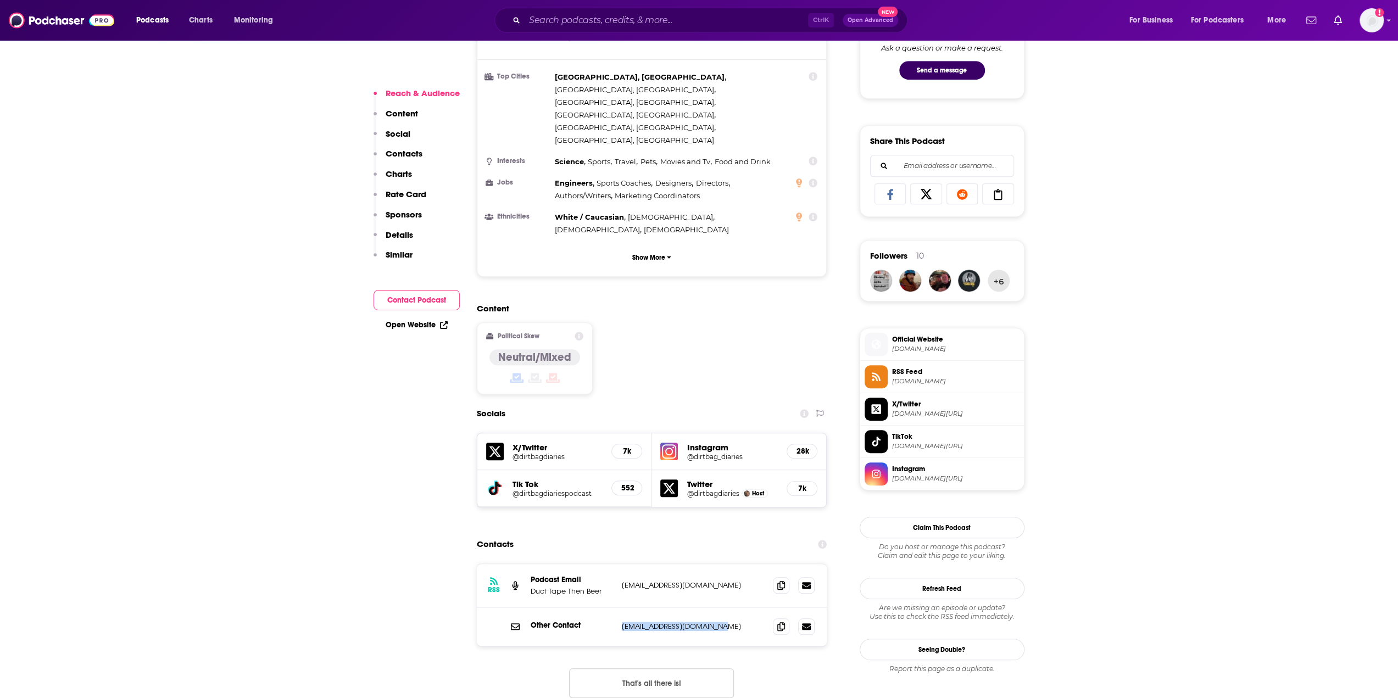
drag, startPoint x: 721, startPoint y: 558, endPoint x: 620, endPoint y: 567, distance: 101.5
click at [620, 608] on div "Other Contact [EMAIL_ADDRESS][DOMAIN_NAME] [EMAIL_ADDRESS][DOMAIN_NAME]" at bounding box center [652, 627] width 350 height 38
drag, startPoint x: 720, startPoint y: 521, endPoint x: 618, endPoint y: 530, distance: 102.0
click at [618, 564] on div "RSS Podcast Email Duct Tape Then Beer [EMAIL_ADDRESS][DOMAIN_NAME] [EMAIL_ADDRE…" at bounding box center [652, 585] width 350 height 43
copy div "[EMAIL_ADDRESS][DOMAIN_NAME]"
